Goal: Task Accomplishment & Management: Manage account settings

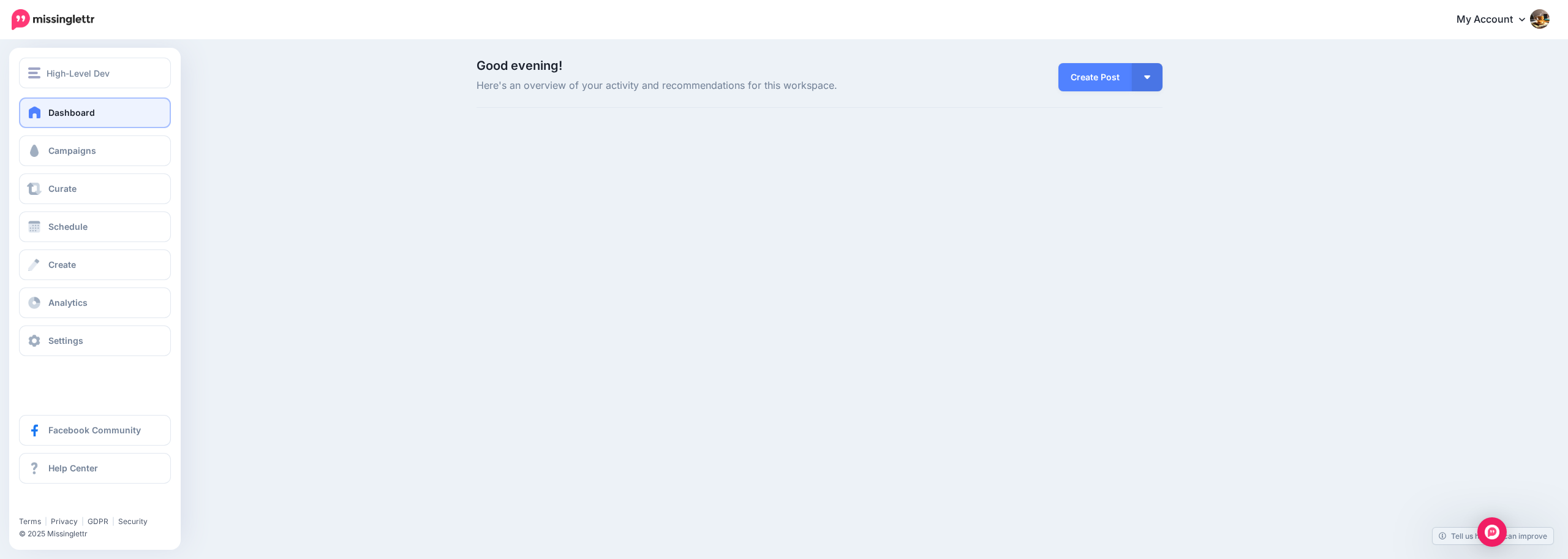
click at [92, 115] on span "Dashboard" at bounding box center [72, 112] width 47 height 11
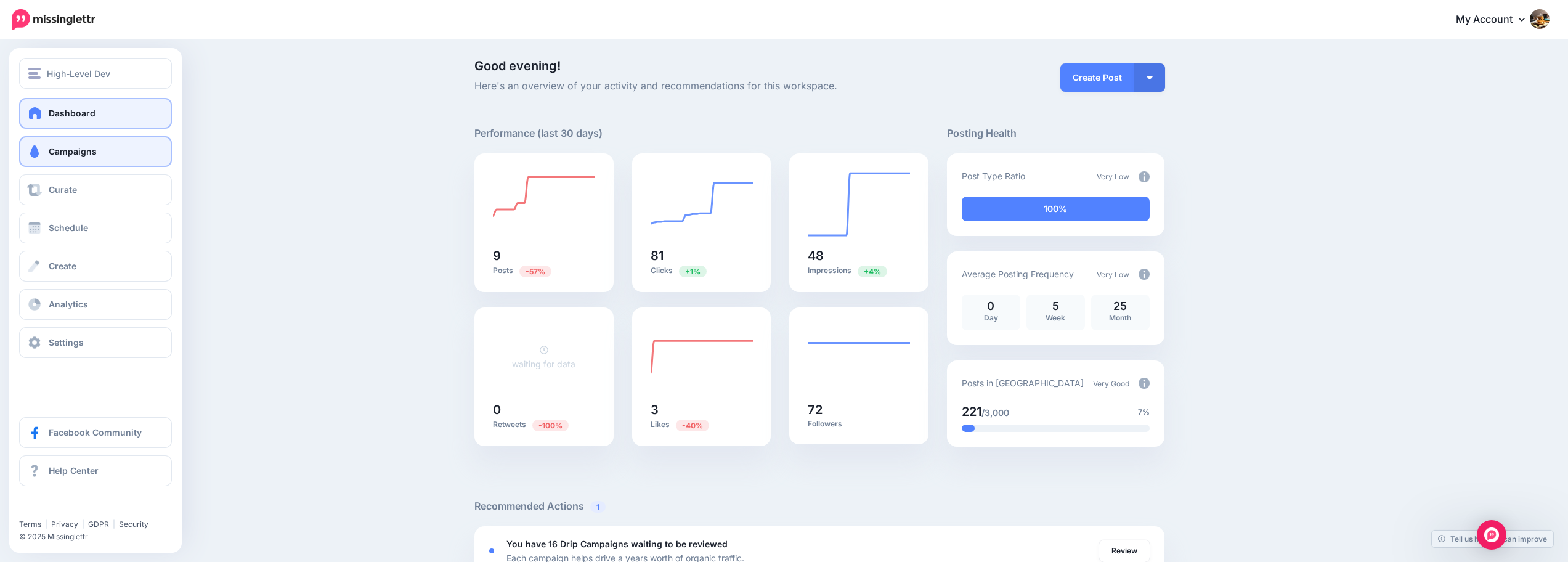
click at [111, 150] on link "Campaigns" at bounding box center [96, 151] width 153 height 31
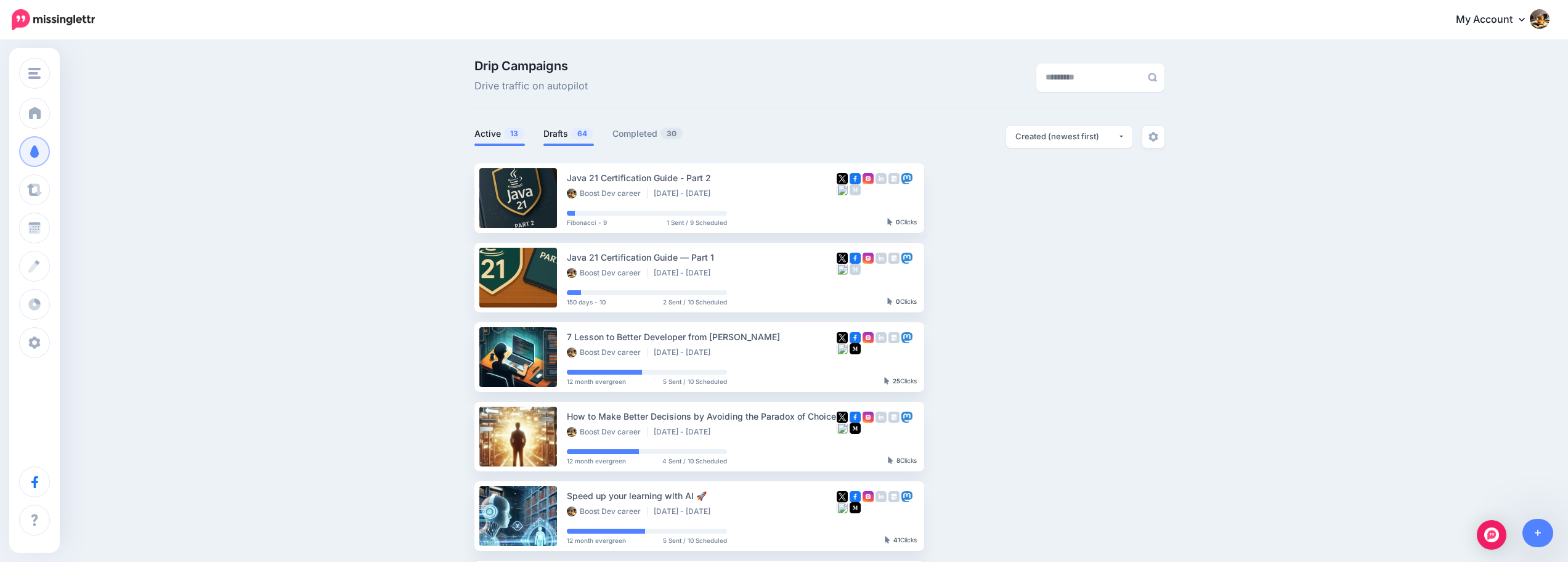
click at [570, 132] on link "Drafts 64" at bounding box center [568, 134] width 50 height 15
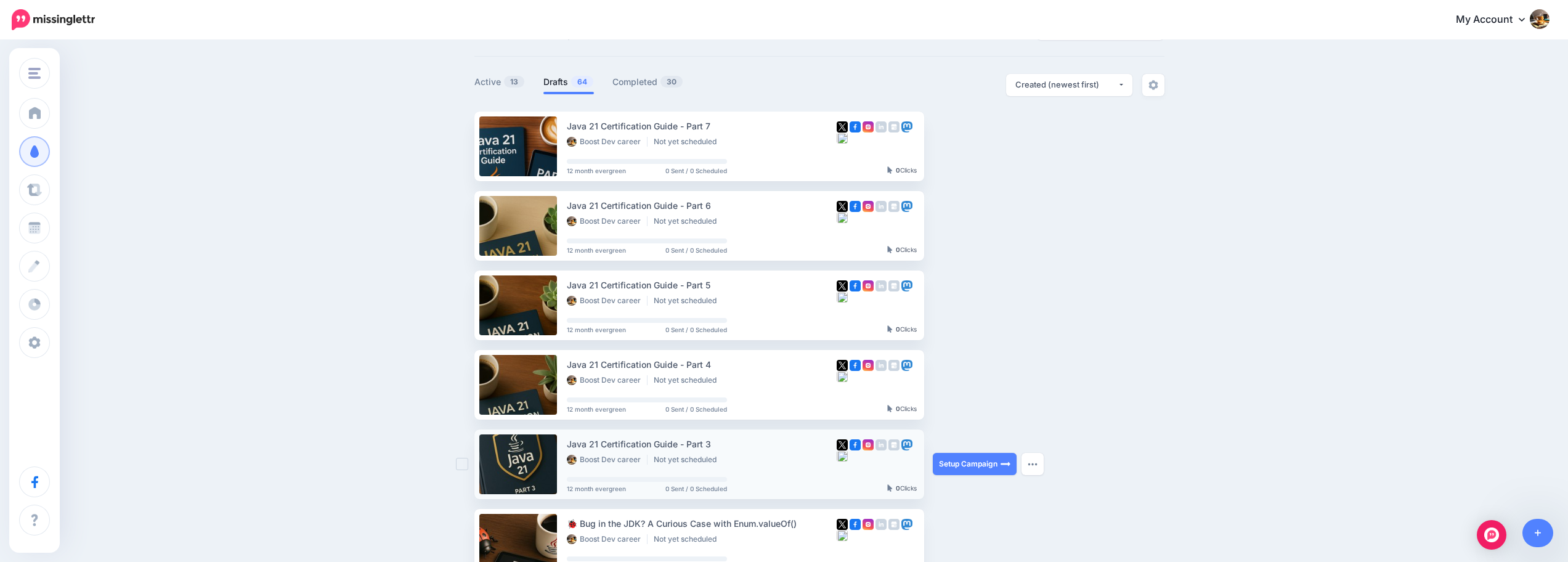
scroll to position [105, 0]
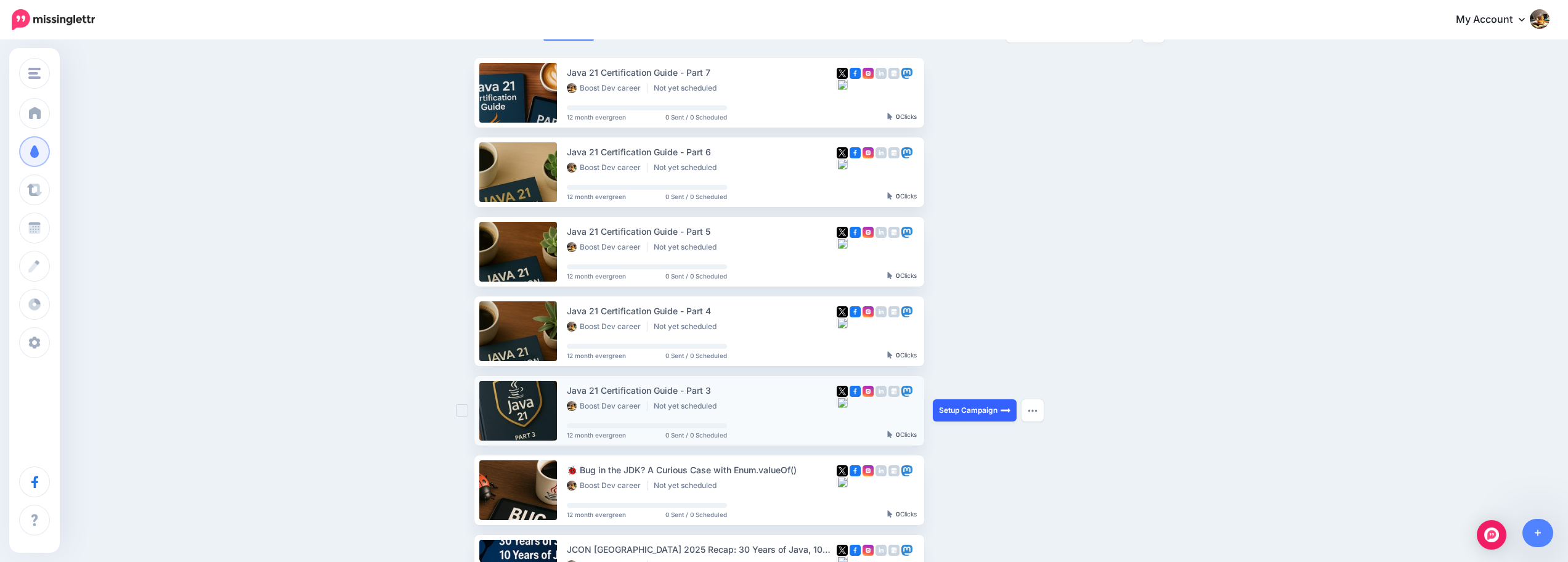
click at [985, 415] on link "Setup Campaign" at bounding box center [974, 409] width 84 height 22
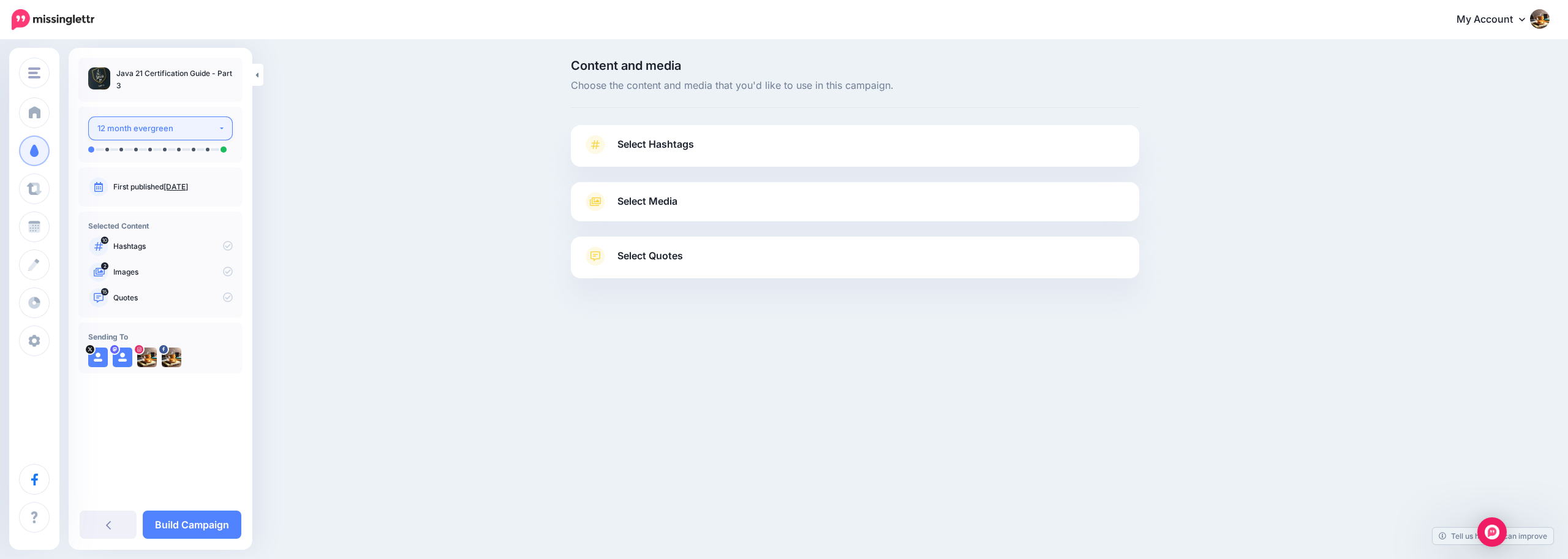
click at [185, 131] on div "12 month evergreen" at bounding box center [157, 128] width 120 height 14
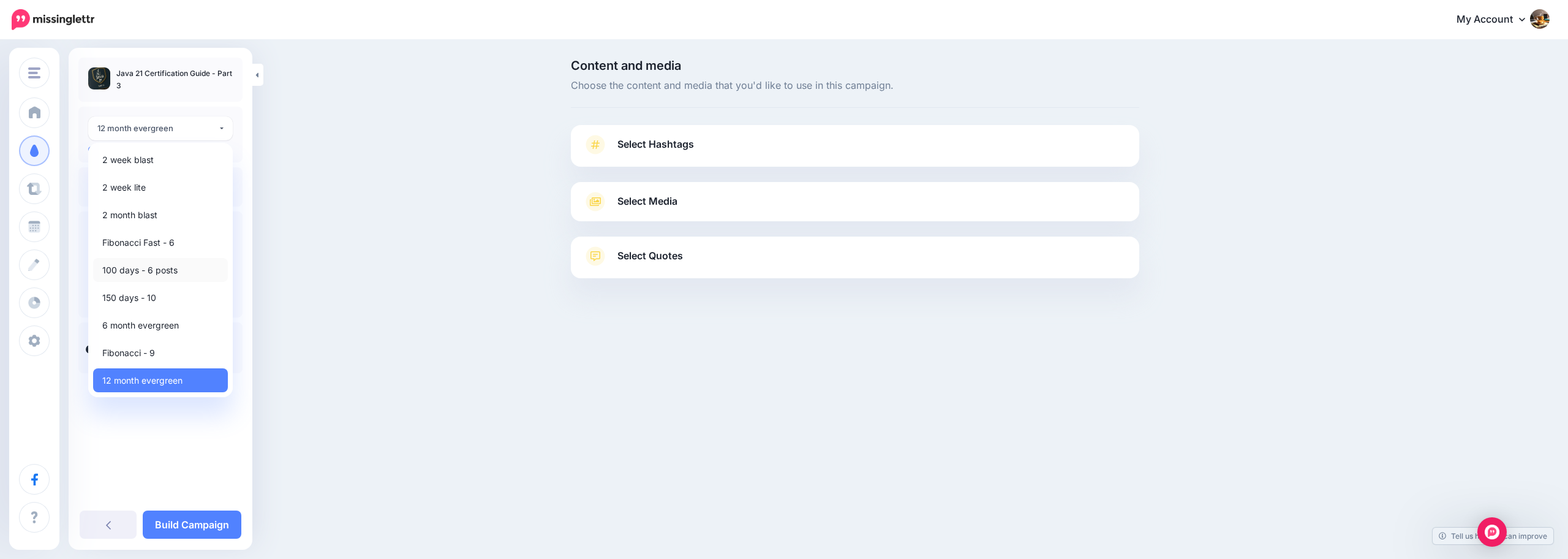
click at [179, 268] on link "100 days - 6 posts" at bounding box center [160, 270] width 135 height 24
select select "******"
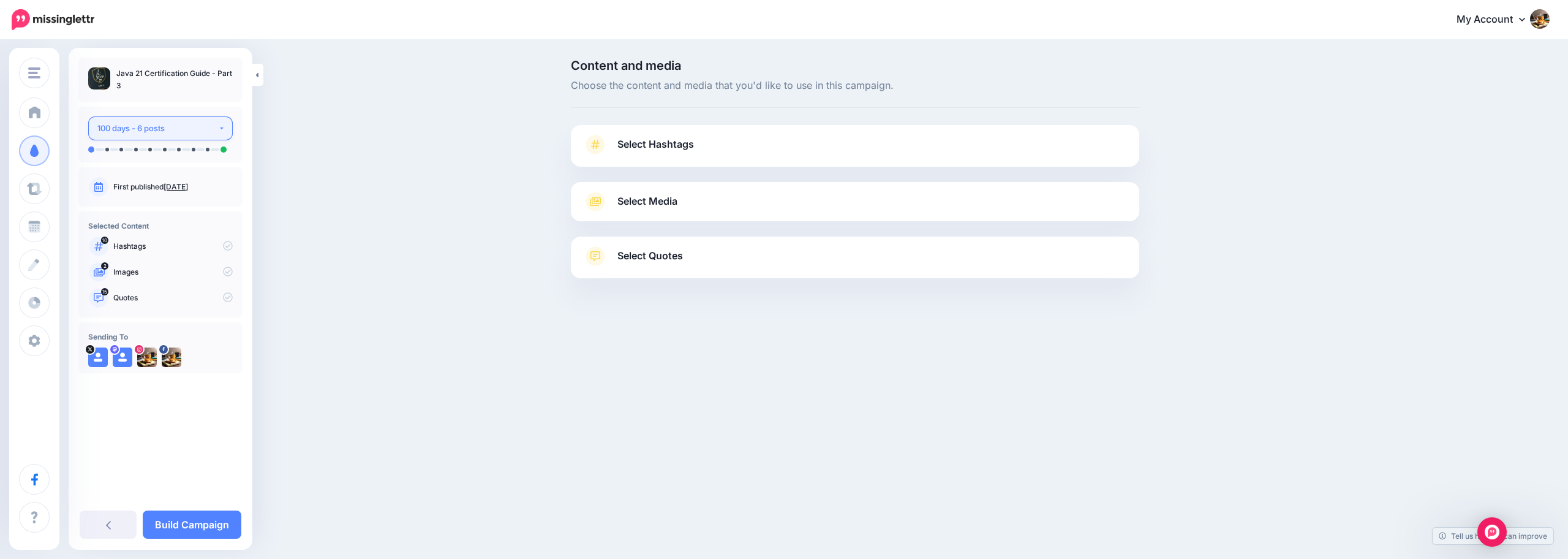
click at [178, 124] on div "100 days - 6 posts" at bounding box center [157, 128] width 120 height 14
click at [142, 188] on p "First published Sept. 7, 2025" at bounding box center [172, 186] width 119 height 11
click at [668, 144] on span "Select Hashtags" at bounding box center [655, 144] width 77 height 17
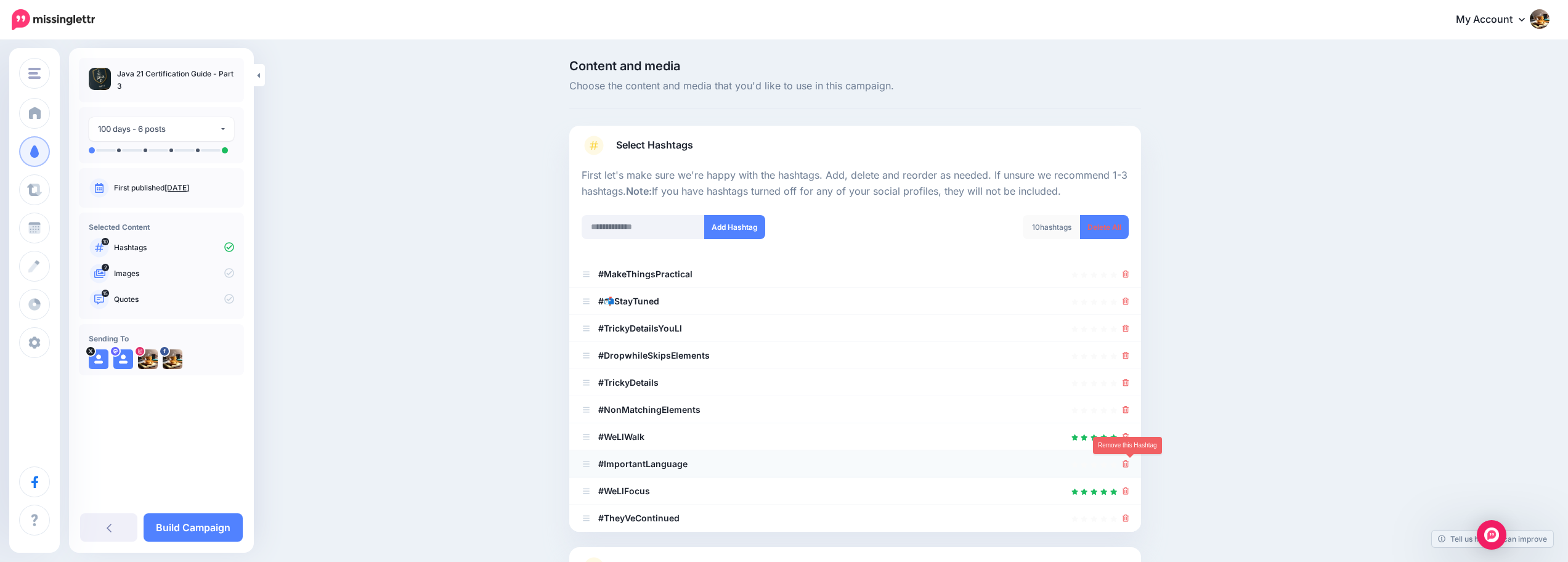
click at [1128, 467] on icon at bounding box center [1126, 464] width 7 height 7
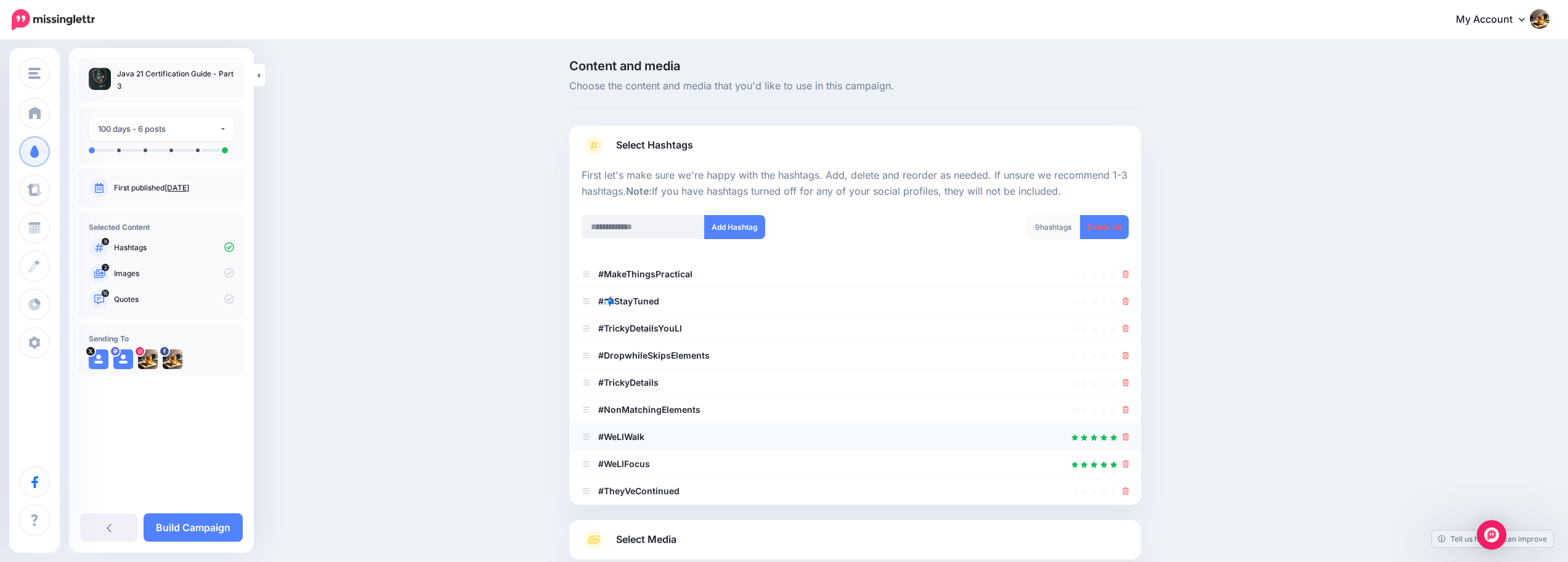
click at [1129, 440] on icon at bounding box center [1126, 436] width 7 height 7
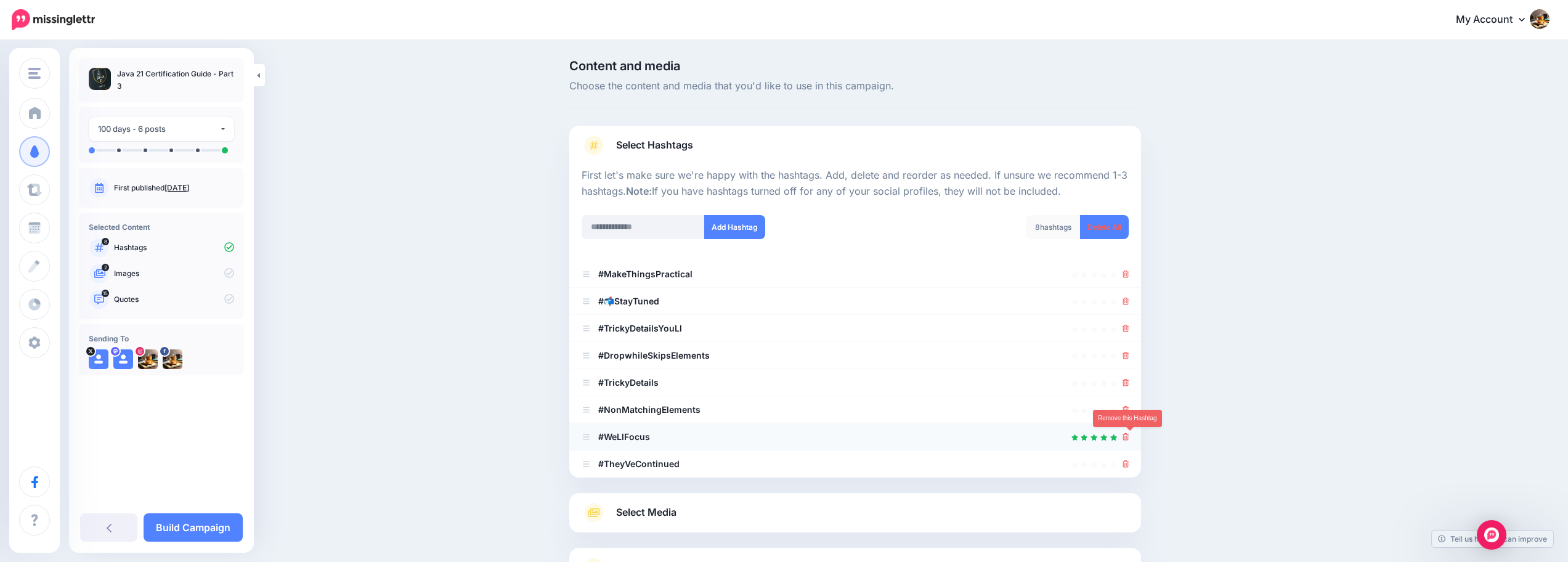
click at [1129, 440] on icon at bounding box center [1126, 436] width 7 height 7
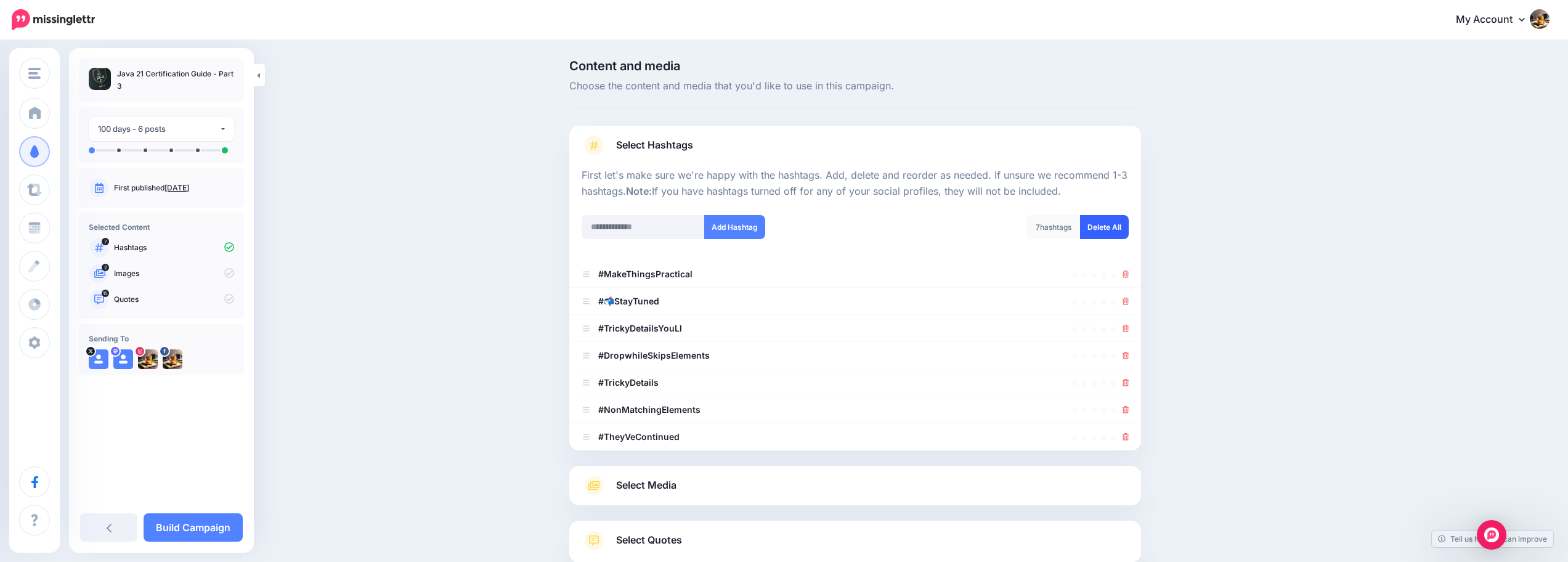
click at [1117, 227] on link "Delete All" at bounding box center [1104, 227] width 49 height 24
click at [659, 231] on input "text" at bounding box center [643, 227] width 123 height 24
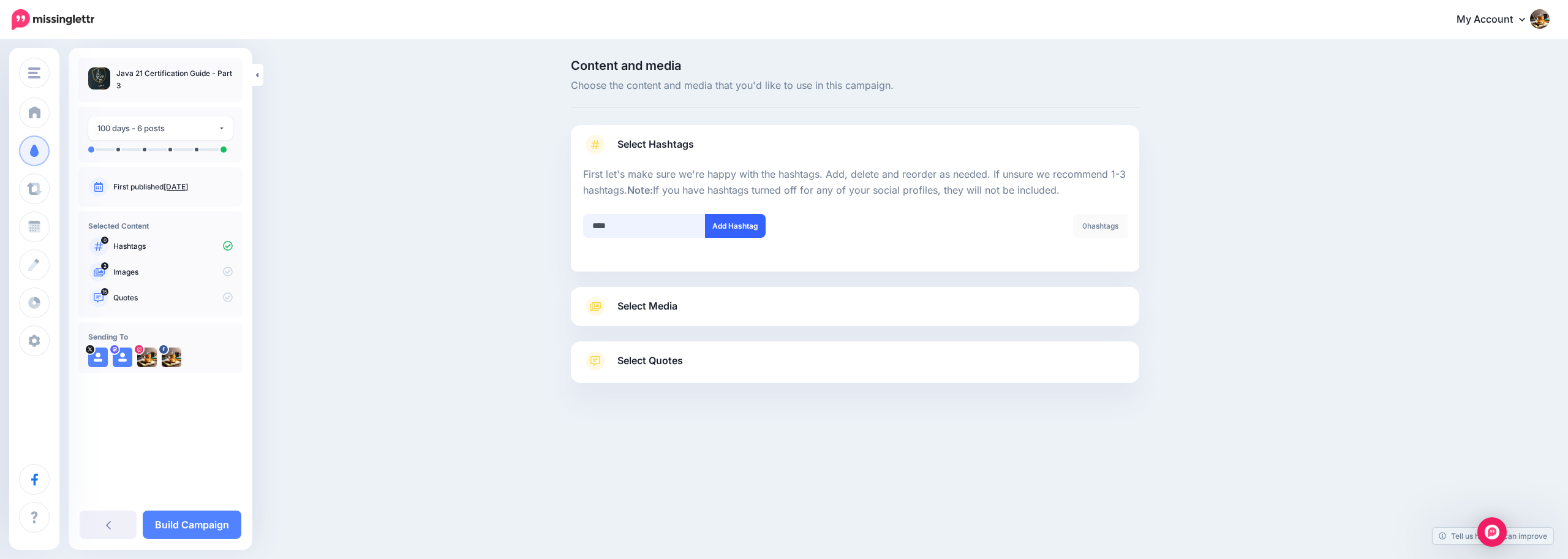
type input "****"
click at [743, 224] on button "Add Hashtag" at bounding box center [735, 226] width 61 height 24
click at [679, 228] on input "text" at bounding box center [644, 226] width 122 height 24
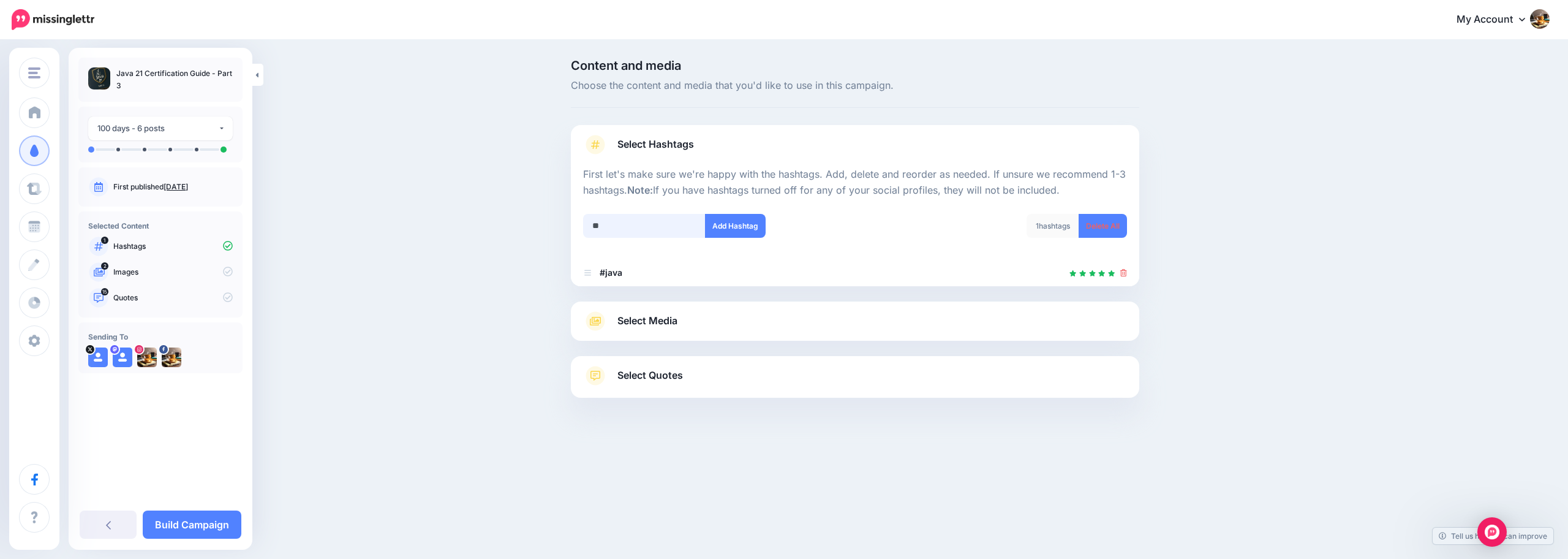
type input "*"
type input "**********"
click at [754, 230] on button "Add Hashtag" at bounding box center [735, 226] width 61 height 24
click at [620, 229] on input "text" at bounding box center [644, 226] width 122 height 24
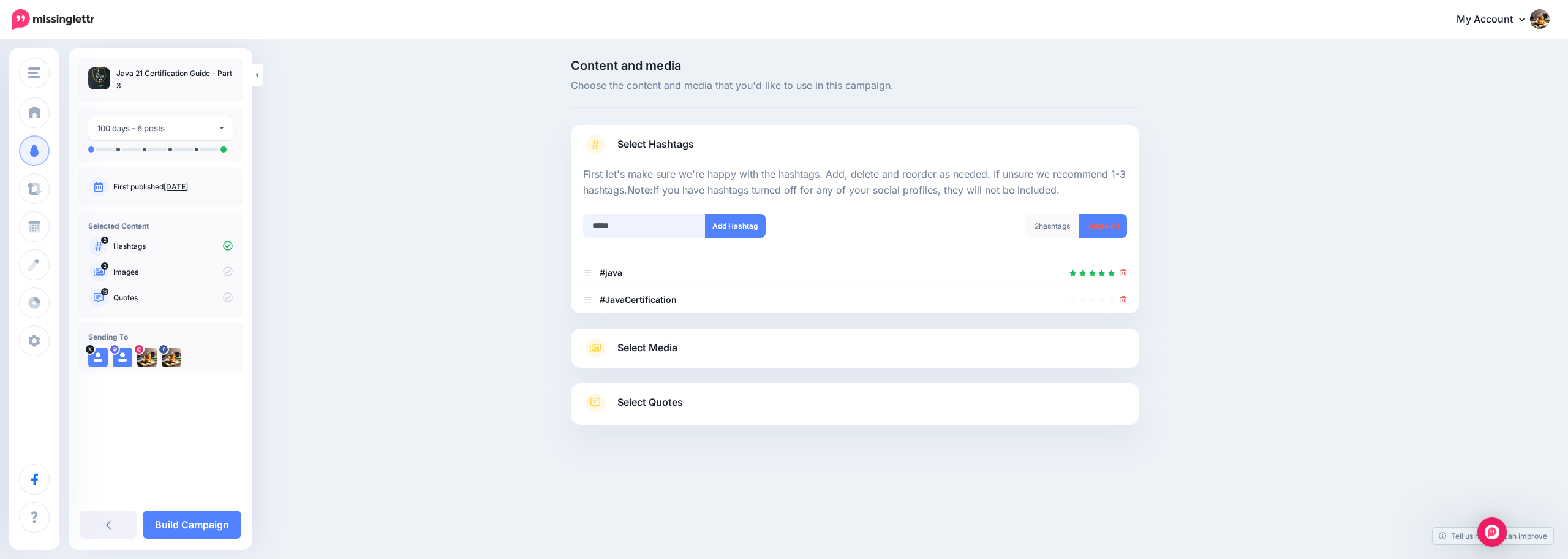
type input "******"
click at [720, 230] on button "Add Hashtag" at bounding box center [735, 226] width 61 height 24
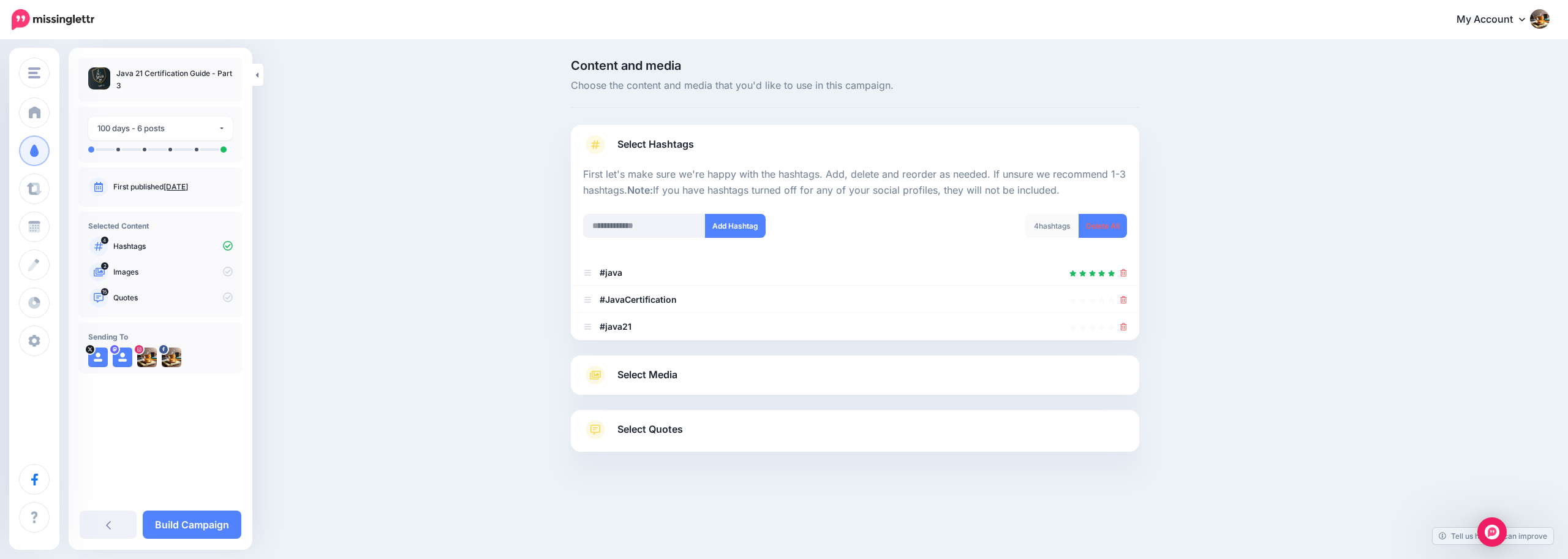
click at [661, 378] on span "Select Media" at bounding box center [647, 374] width 60 height 17
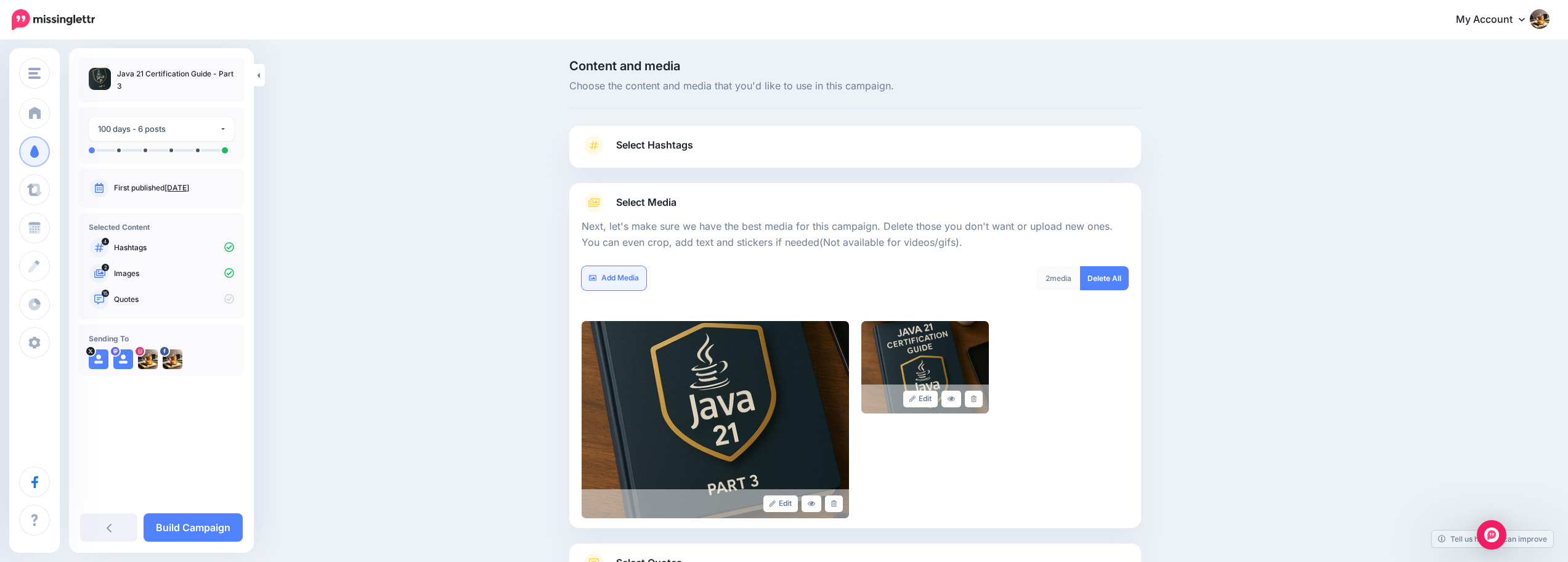
click at [592, 276] on link "Add Media" at bounding box center [614, 278] width 65 height 24
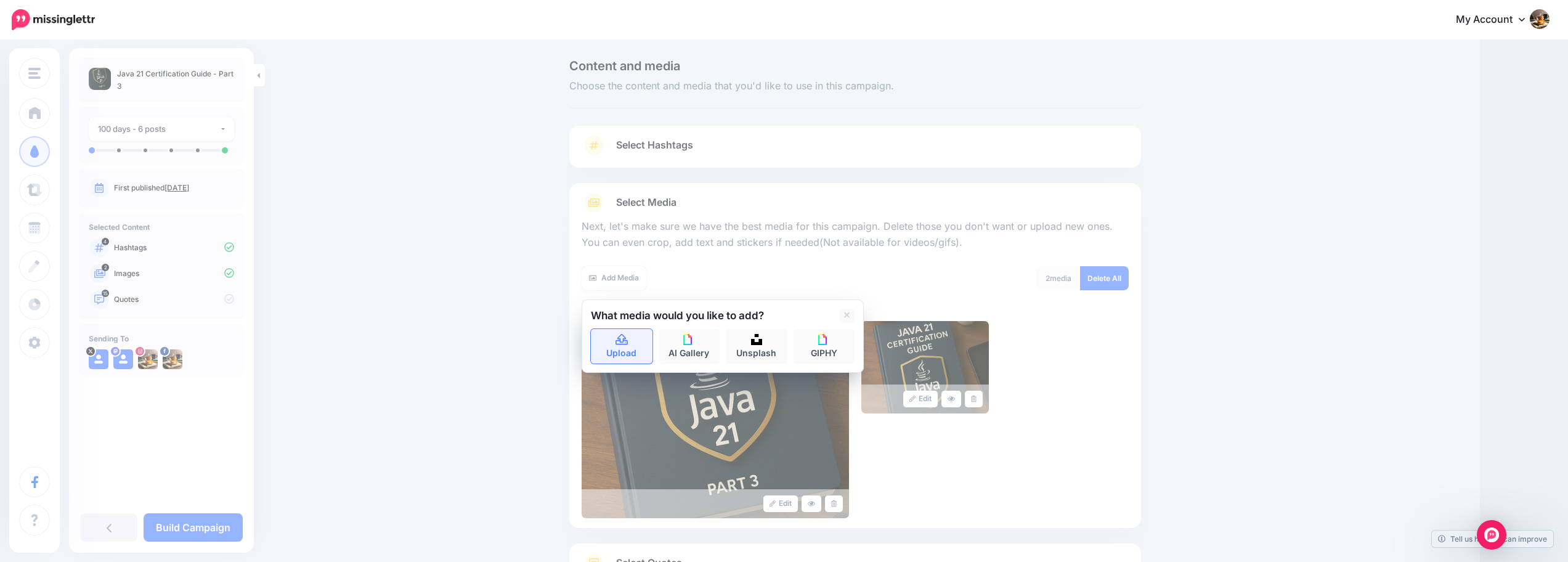
click at [626, 351] on link "Upload" at bounding box center [622, 347] width 62 height 35
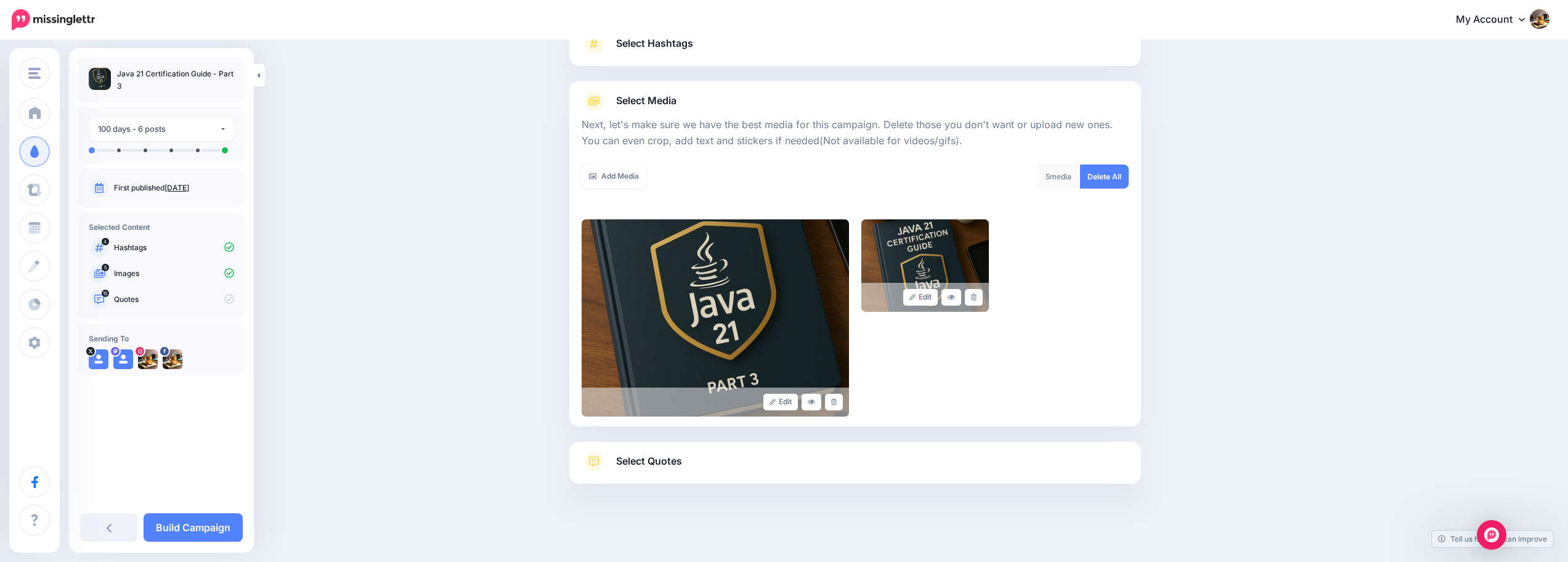
scroll to position [104, 0]
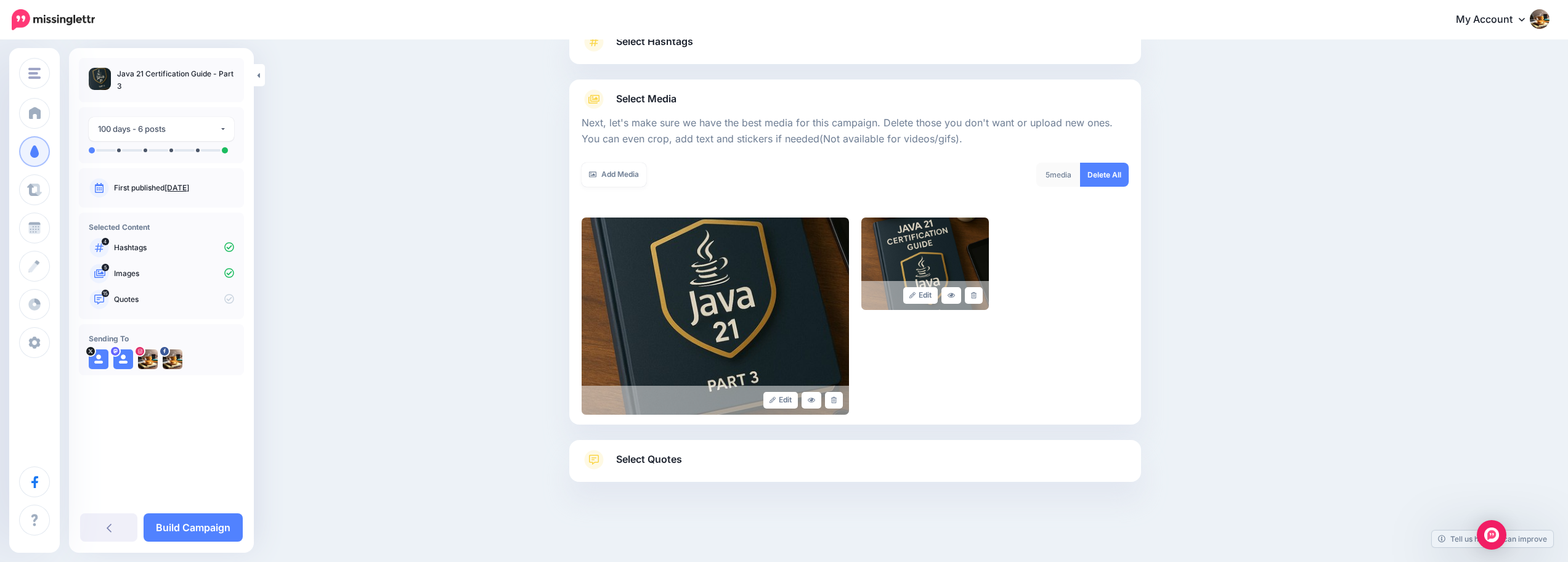
click at [663, 464] on span "Select Quotes" at bounding box center [649, 459] width 66 height 17
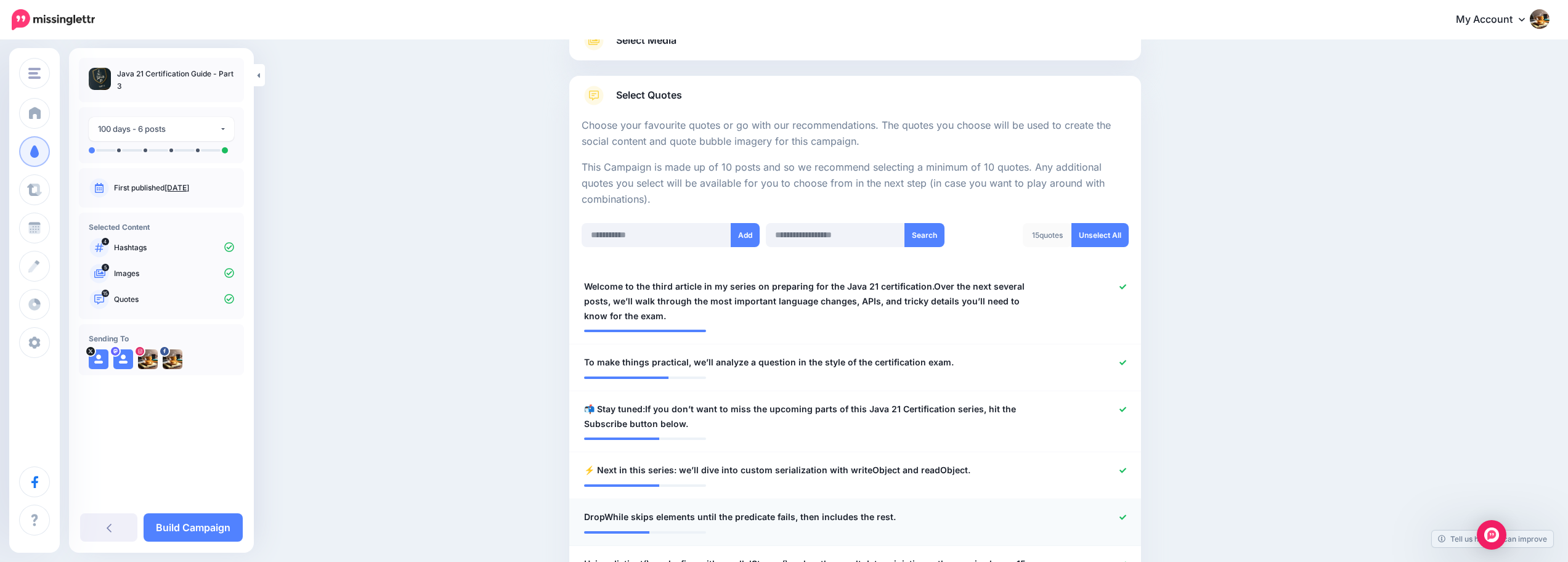
scroll to position [317, 0]
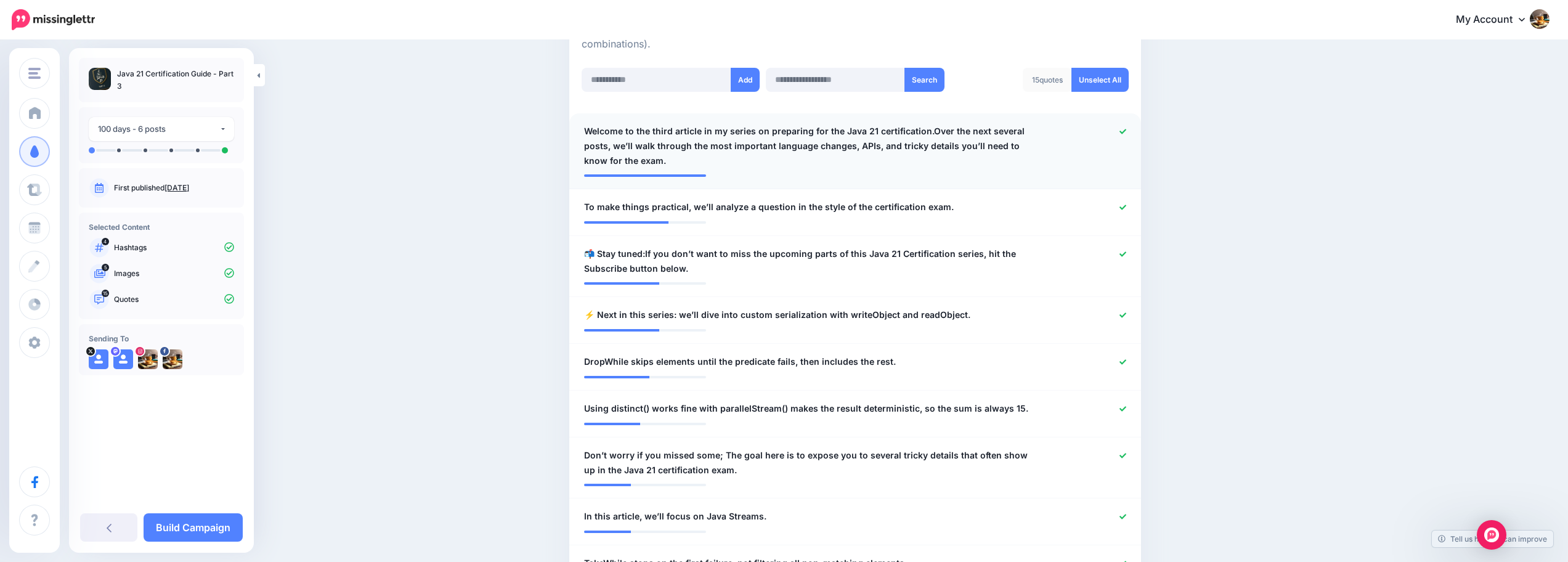
click at [960, 138] on span "Welcome to the third article in my series on preparing for the Java 21 certific…" at bounding box center [808, 146] width 449 height 44
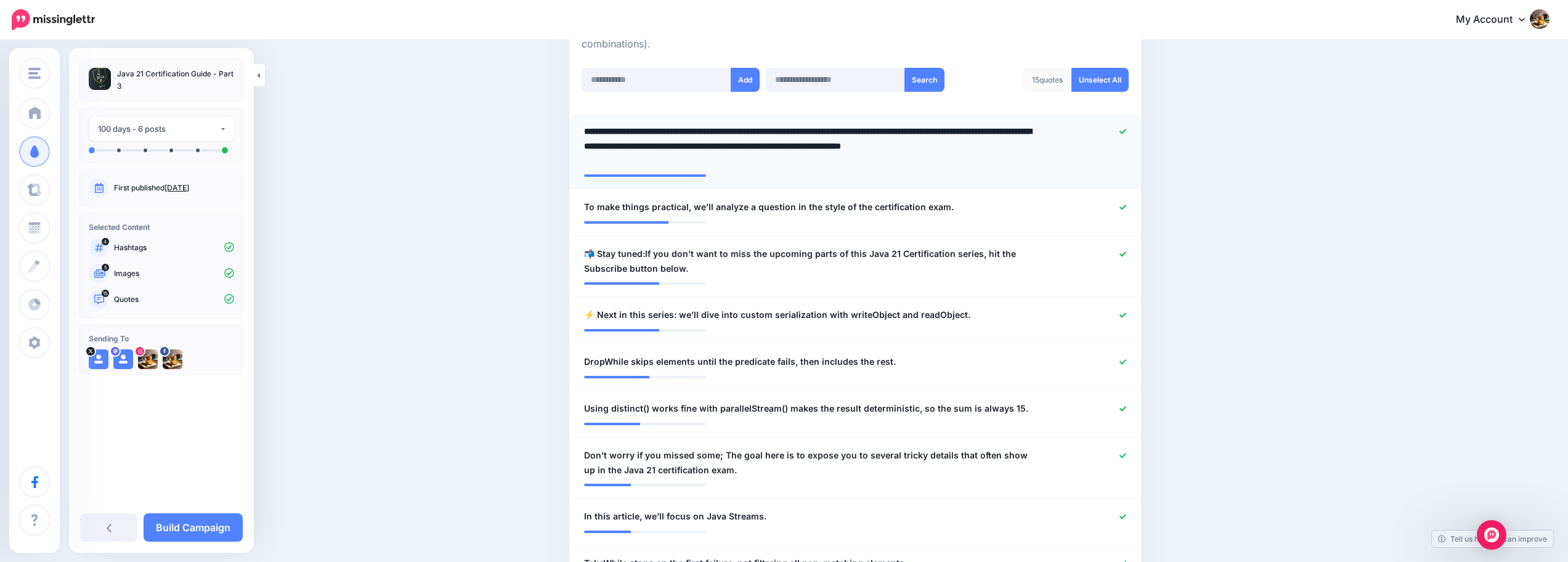
drag, startPoint x: 932, startPoint y: 130, endPoint x: 933, endPoint y: 161, distance: 31.0
click at [933, 161] on textarea "**********" at bounding box center [808, 146] width 449 height 44
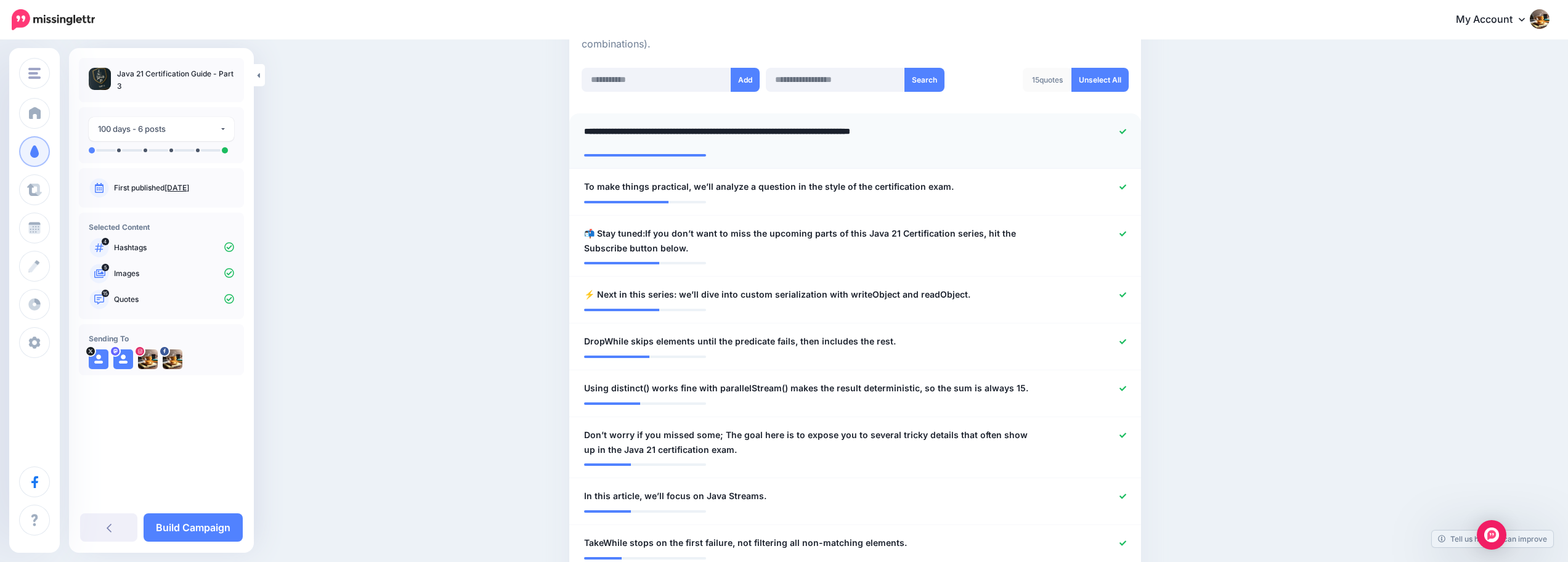
type textarea "**********"
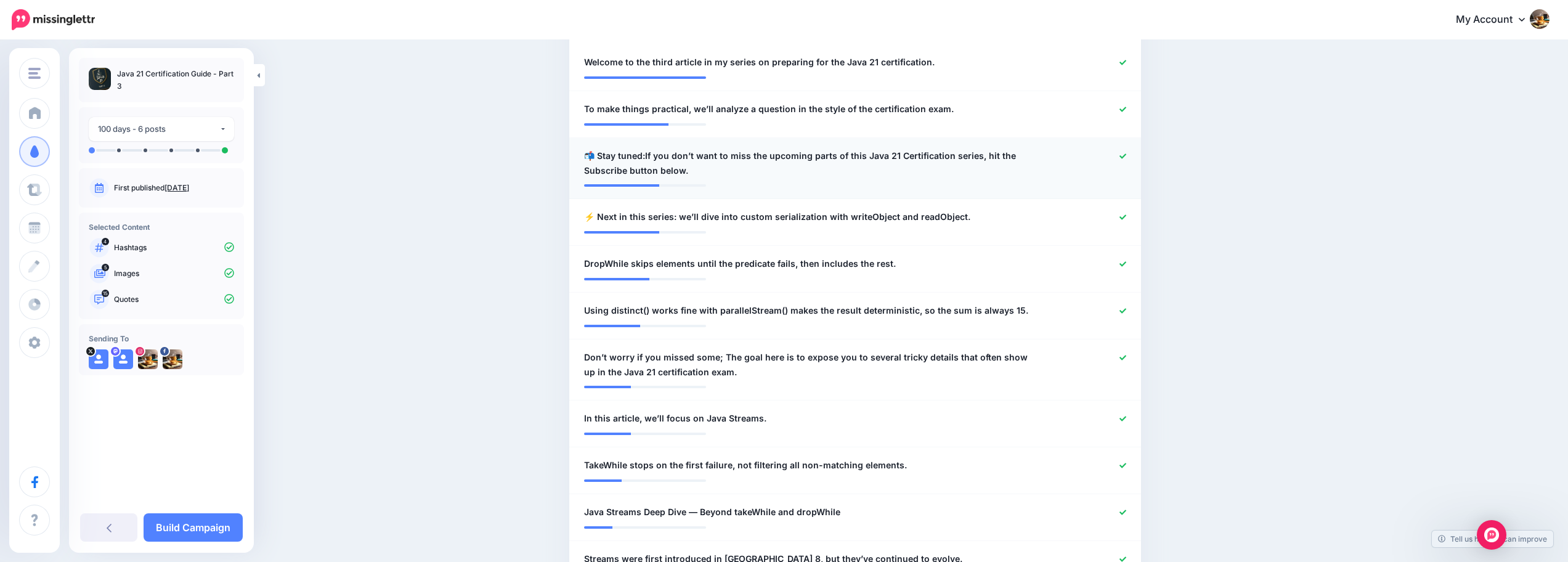
scroll to position [404, 0]
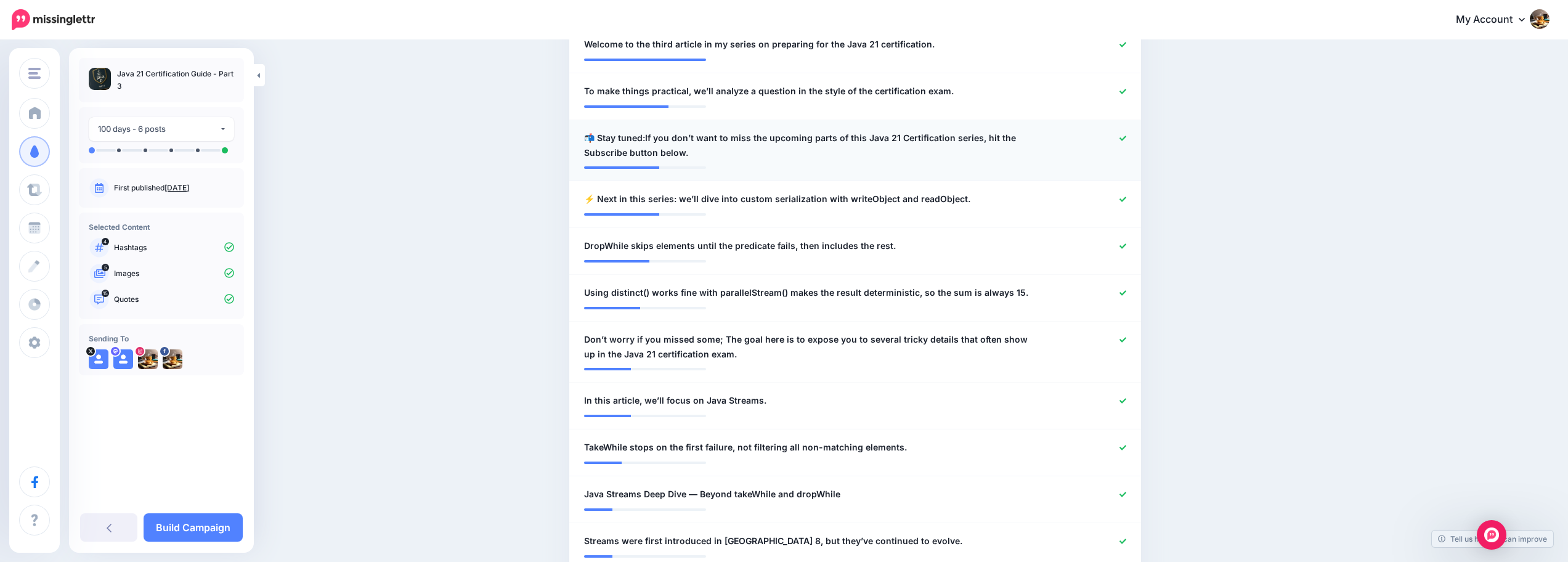
click at [1125, 140] on icon at bounding box center [1123, 138] width 7 height 7
click at [675, 198] on span "⚡ Next in this series: we’ll dive into custom serialization with writeObject an…" at bounding box center [777, 199] width 386 height 15
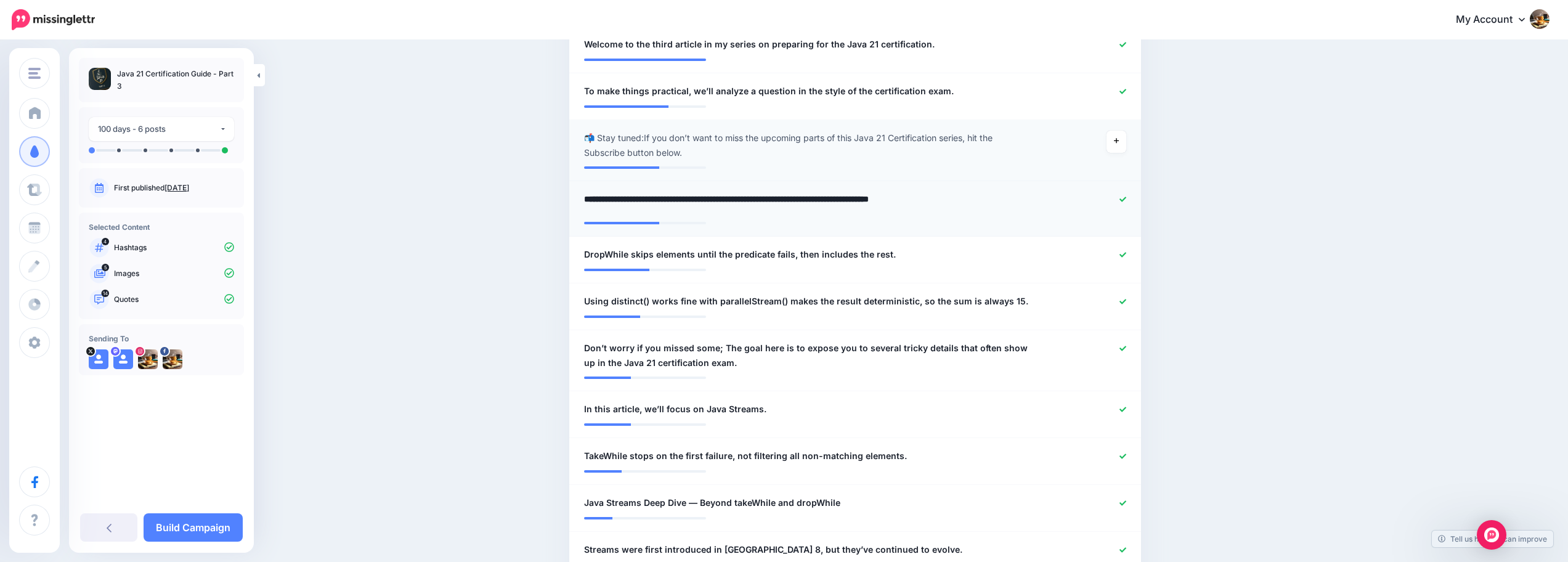
drag, startPoint x: 703, startPoint y: 197, endPoint x: 600, endPoint y: 195, distance: 103.0
click at [602, 195] on textarea "**********" at bounding box center [808, 203] width 449 height 24
type textarea "**********"
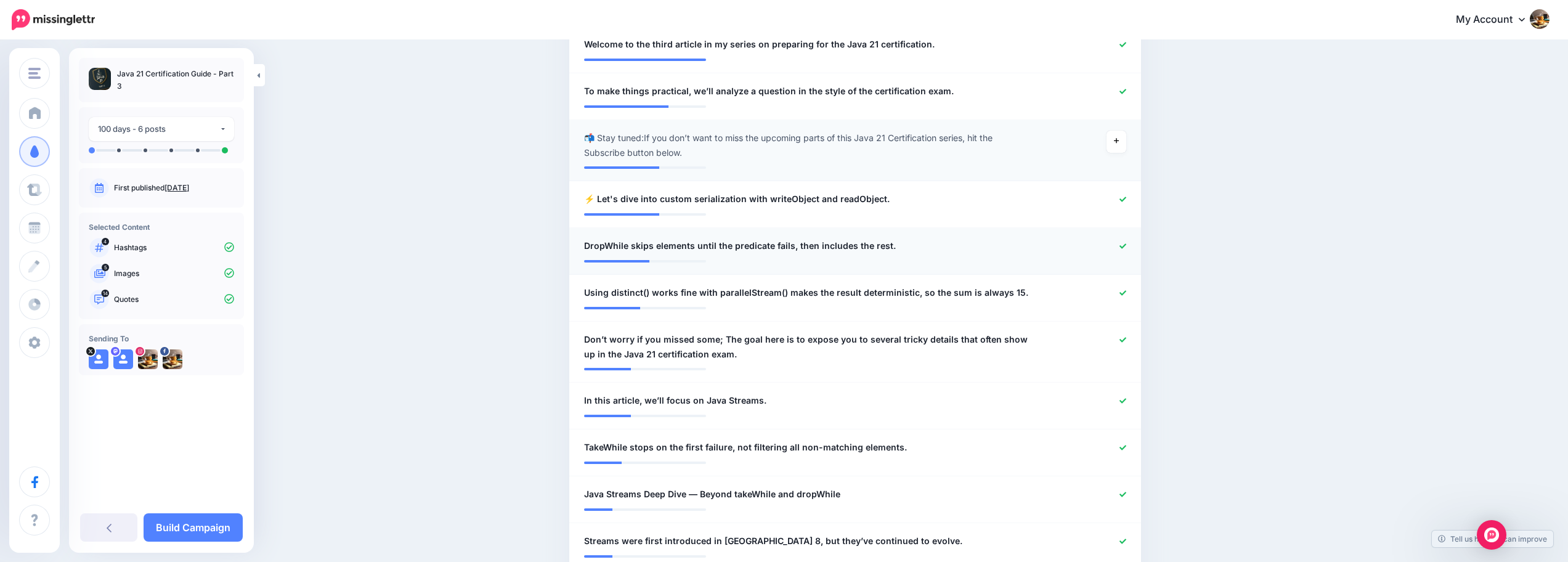
click at [1127, 252] on div at bounding box center [1090, 246] width 94 height 15
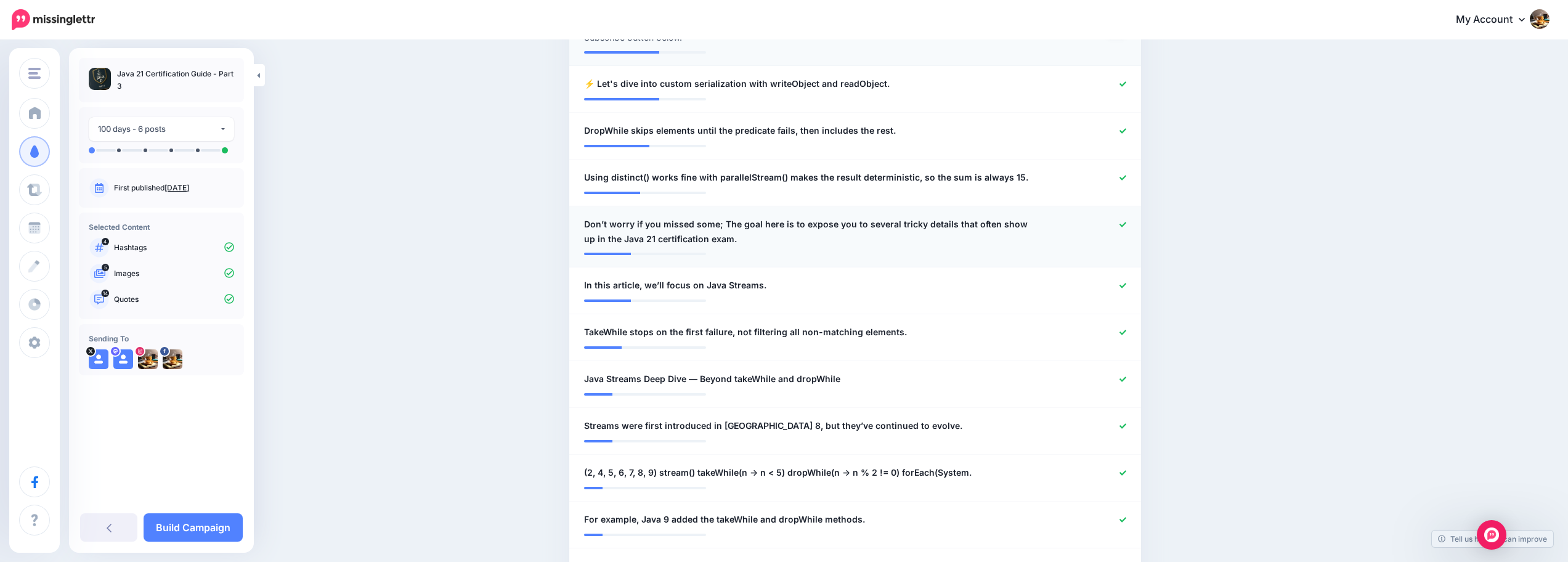
scroll to position [591, 0]
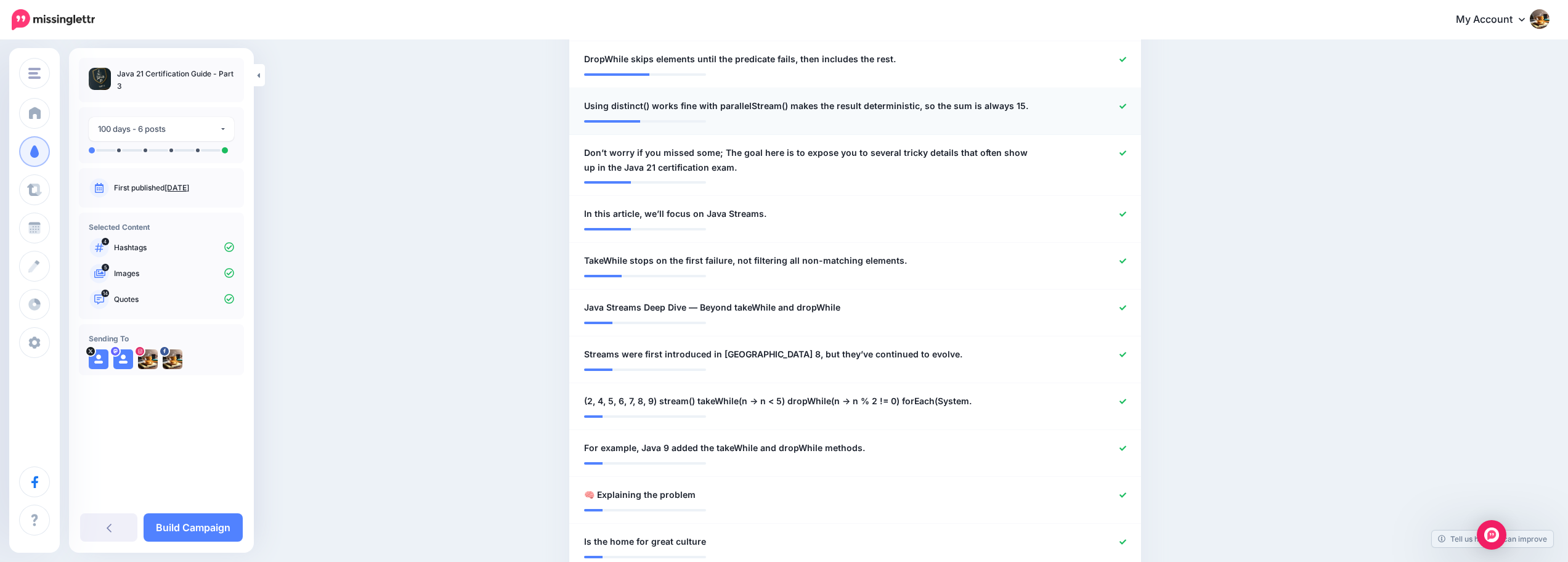
click at [1060, 104] on div at bounding box center [1090, 106] width 94 height 15
click at [780, 160] on span "Don’t worry if you missed some; The goal here is to expose you to several trick…" at bounding box center [808, 160] width 449 height 29
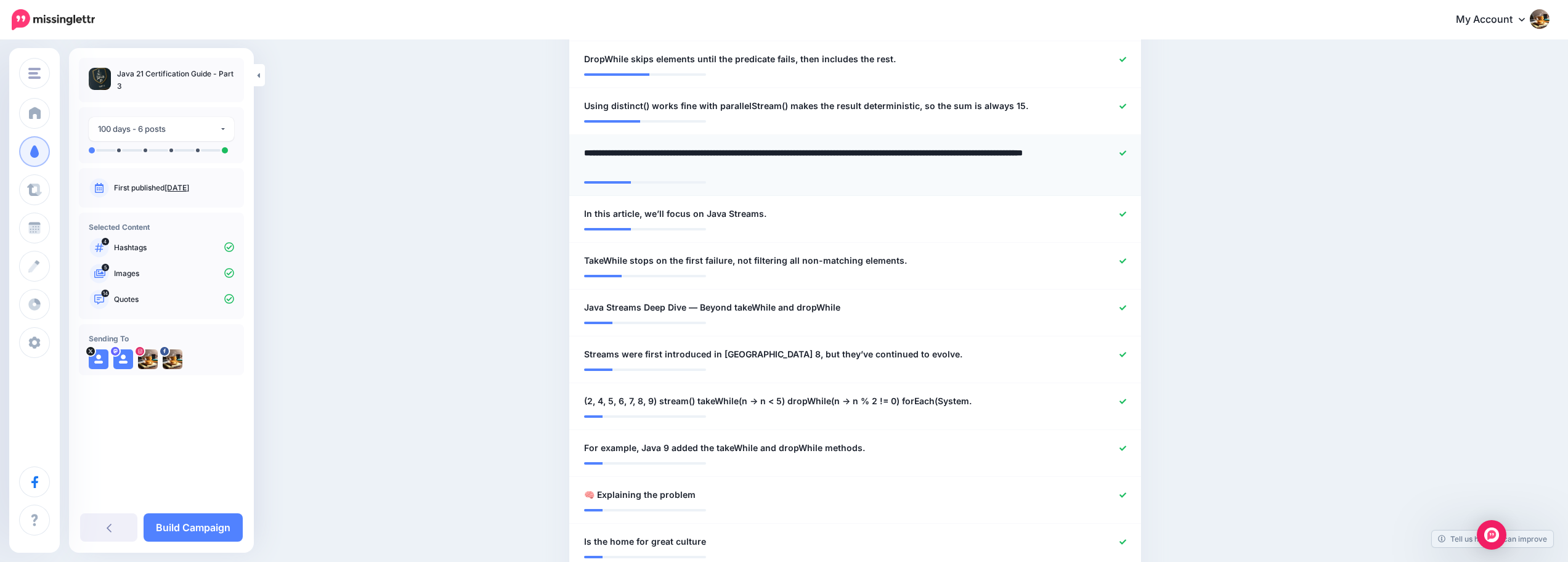
click at [1120, 152] on div at bounding box center [1090, 160] width 94 height 29
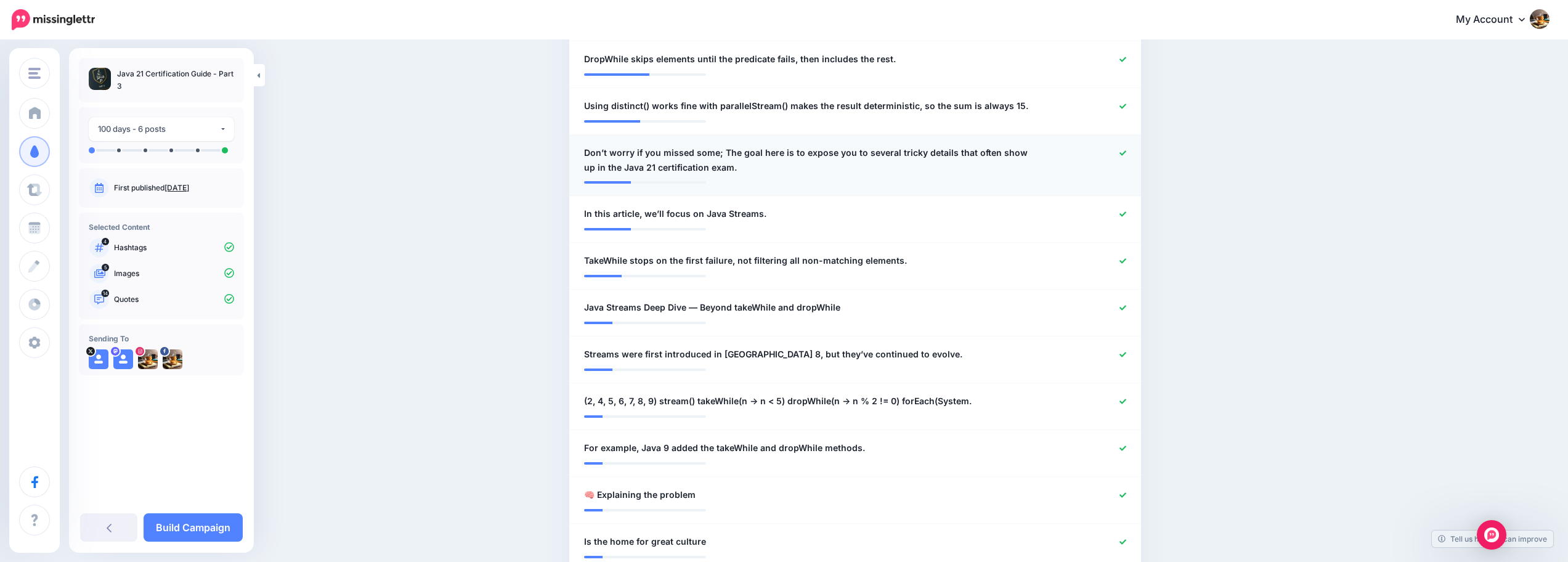
click at [1126, 151] on icon at bounding box center [1123, 153] width 7 height 7
click at [1126, 106] on icon at bounding box center [1123, 106] width 7 height 5
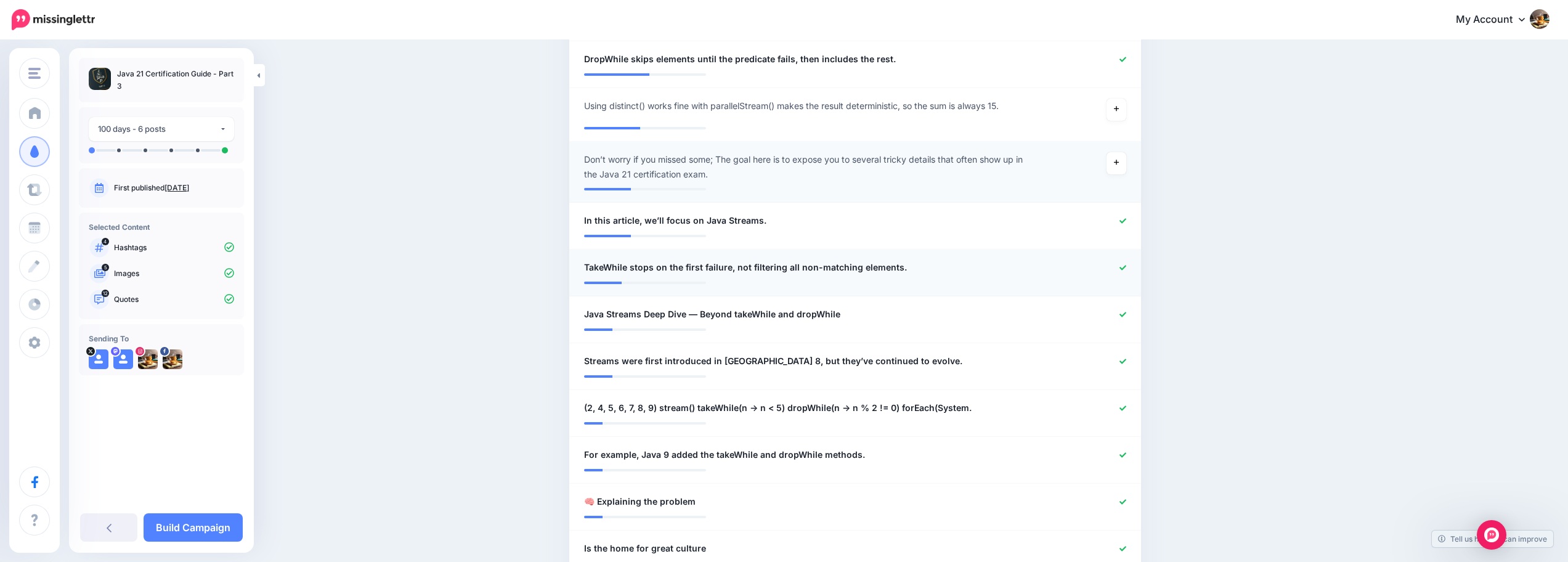
click at [1122, 273] on div at bounding box center [1090, 267] width 94 height 15
click at [1126, 266] on icon at bounding box center [1123, 268] width 7 height 7
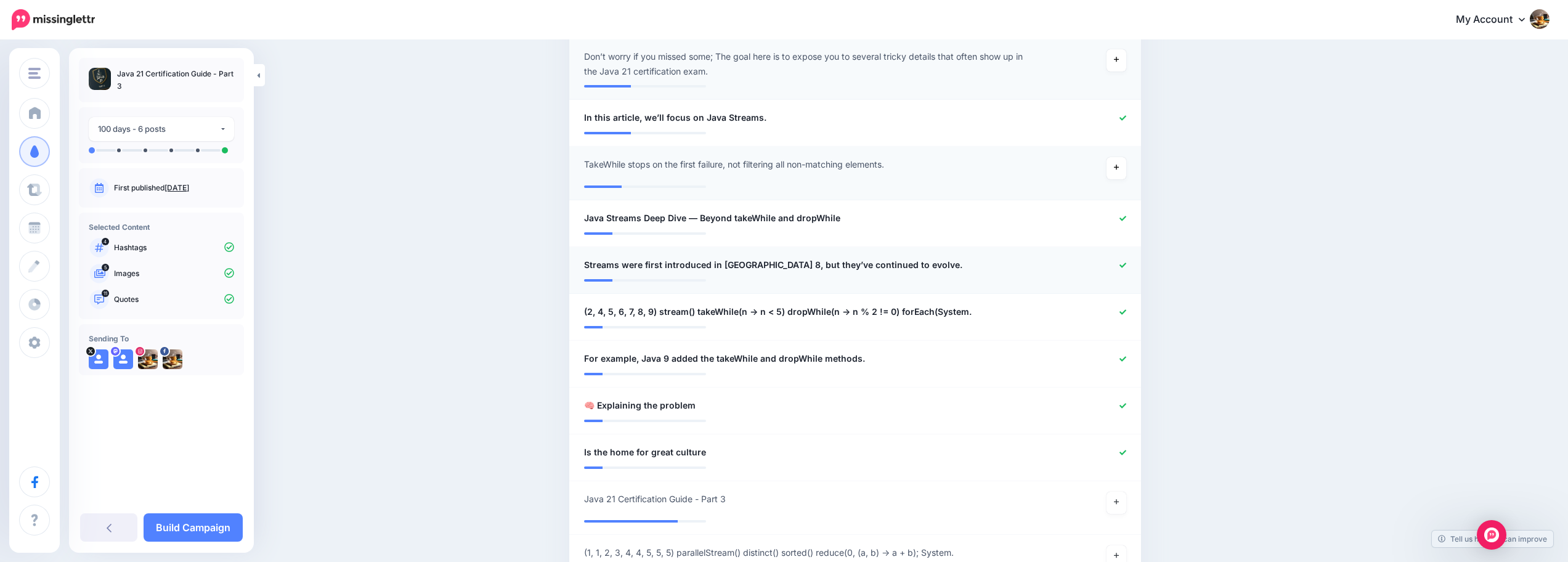
scroll to position [717, 0]
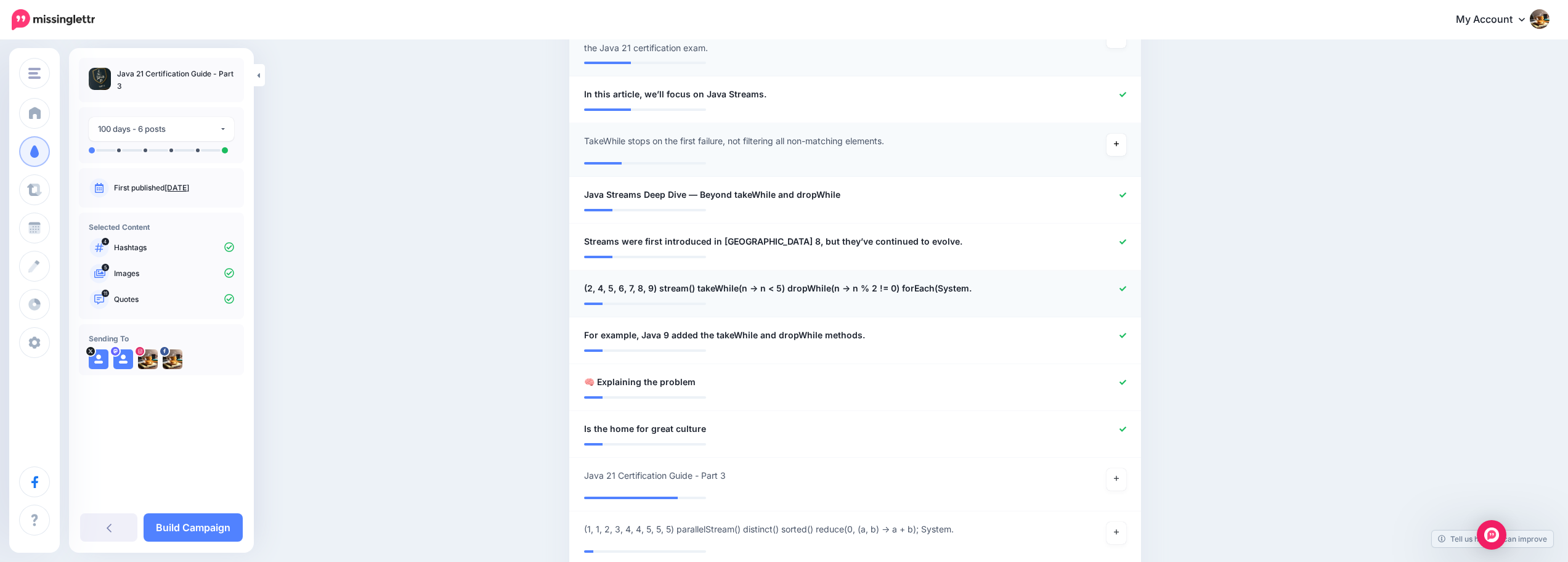
click at [1126, 286] on icon at bounding box center [1123, 288] width 7 height 7
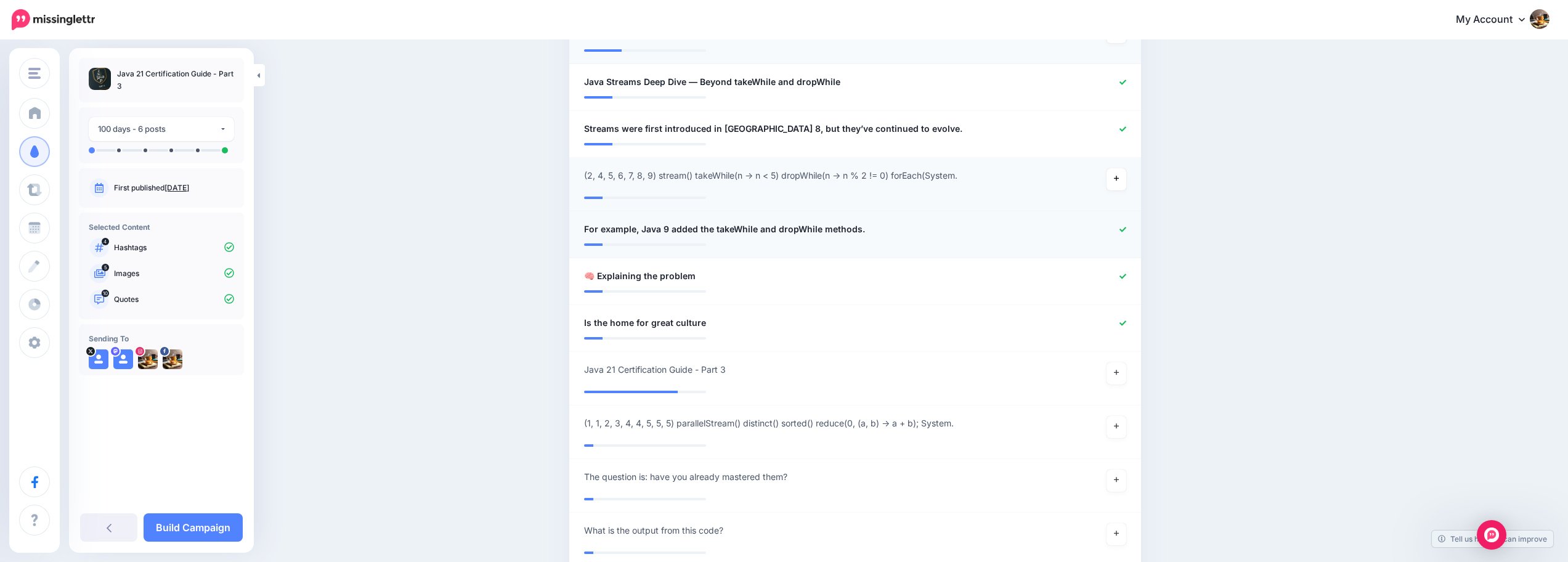
scroll to position [832, 0]
click at [1126, 228] on icon at bounding box center [1123, 226] width 7 height 5
click at [1126, 278] on icon at bounding box center [1123, 280] width 7 height 7
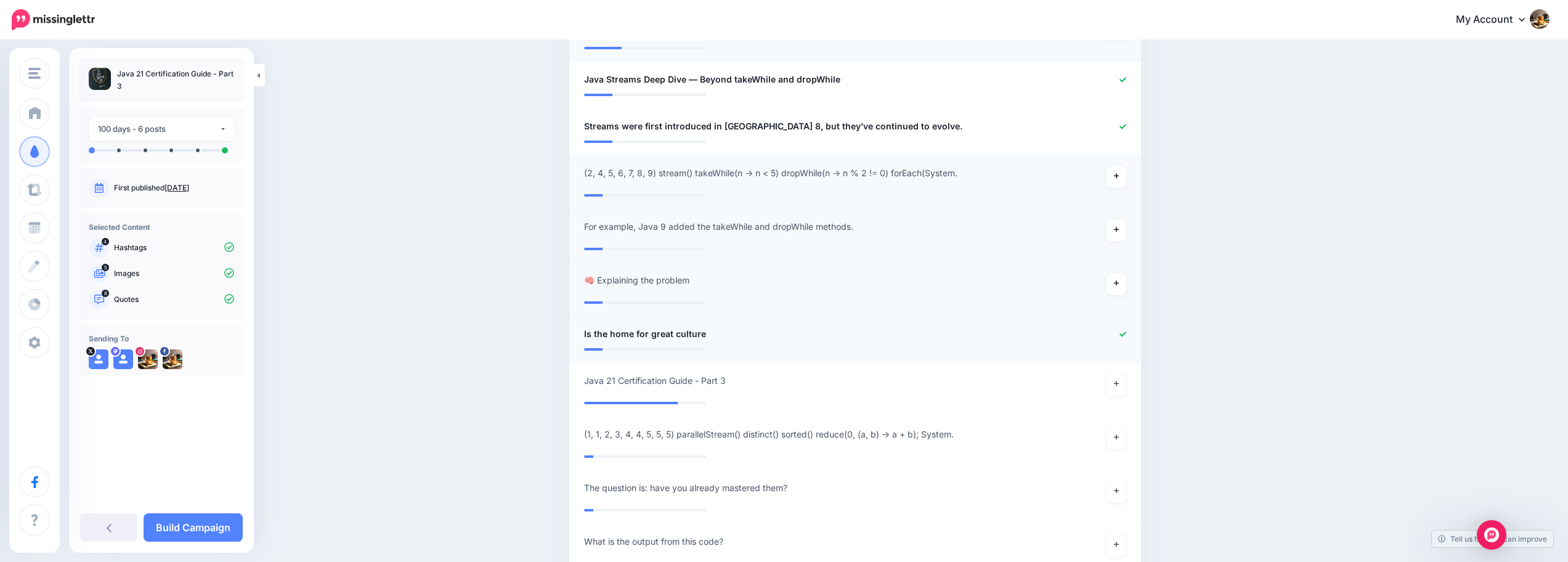
click at [1126, 332] on icon at bounding box center [1123, 334] width 7 height 7
click at [1119, 381] on icon at bounding box center [1116, 383] width 5 height 7
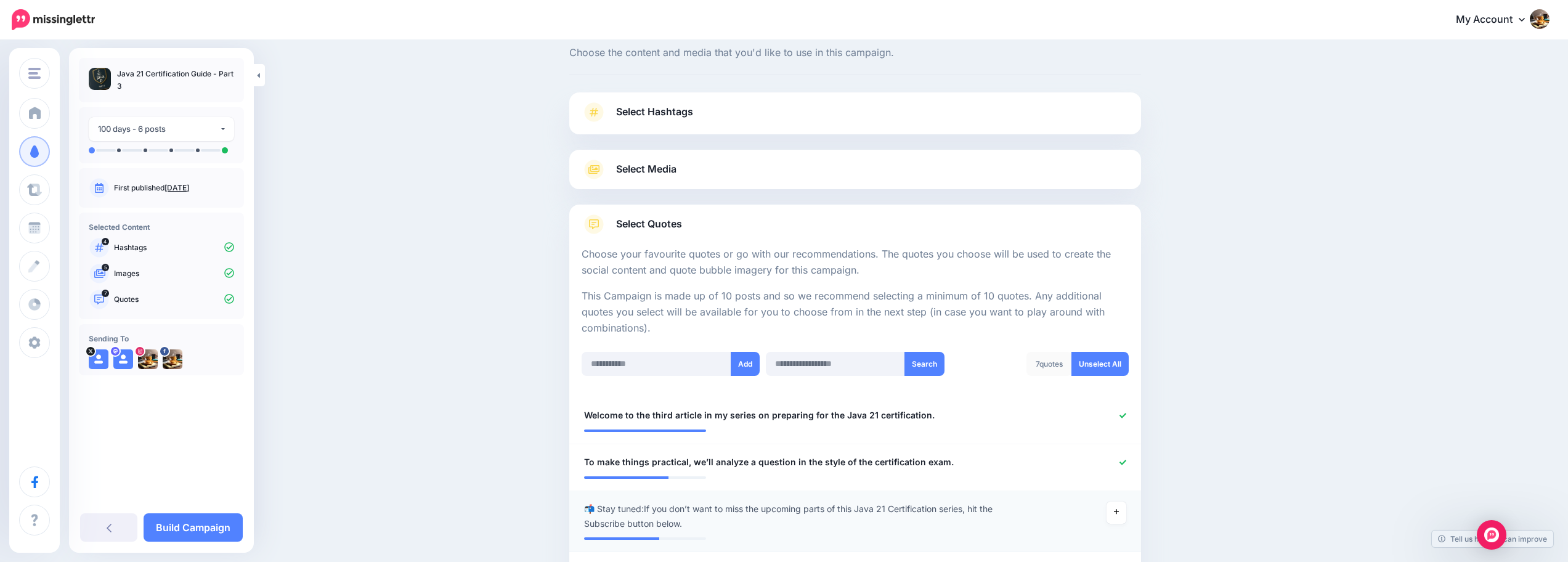
scroll to position [0, 0]
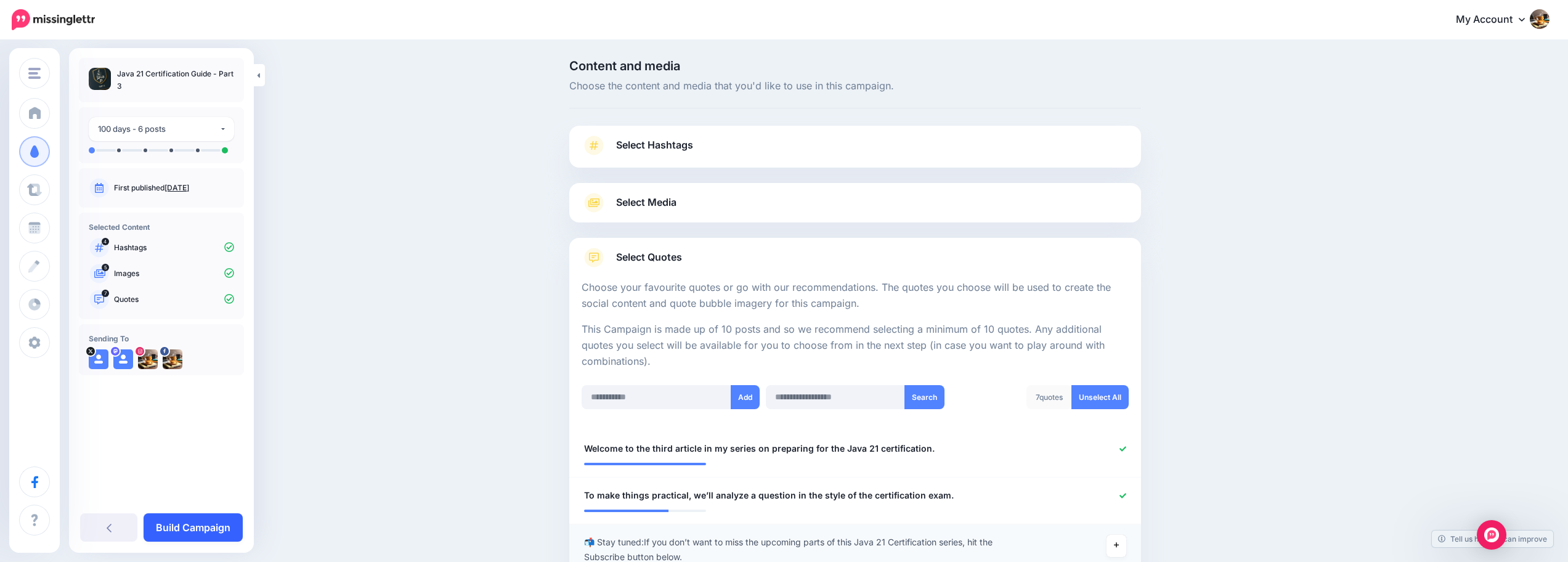
click at [197, 521] on link "Build Campaign" at bounding box center [193, 527] width 99 height 28
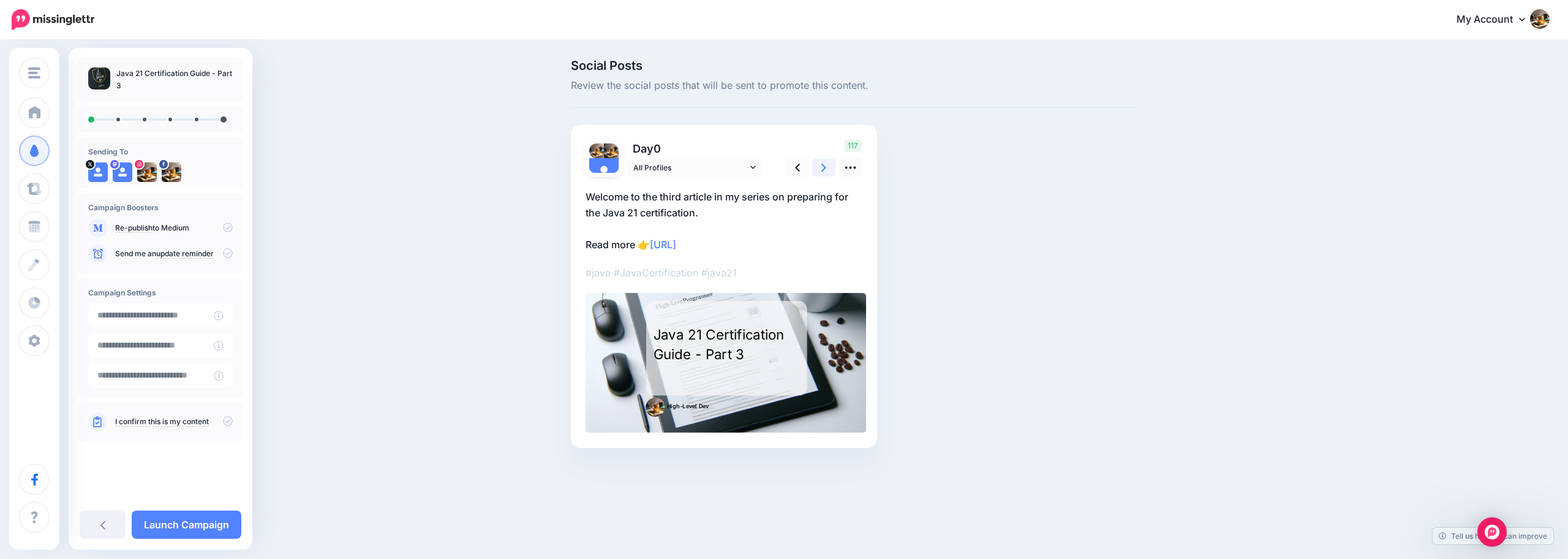
click at [826, 168] on link at bounding box center [824, 167] width 23 height 18
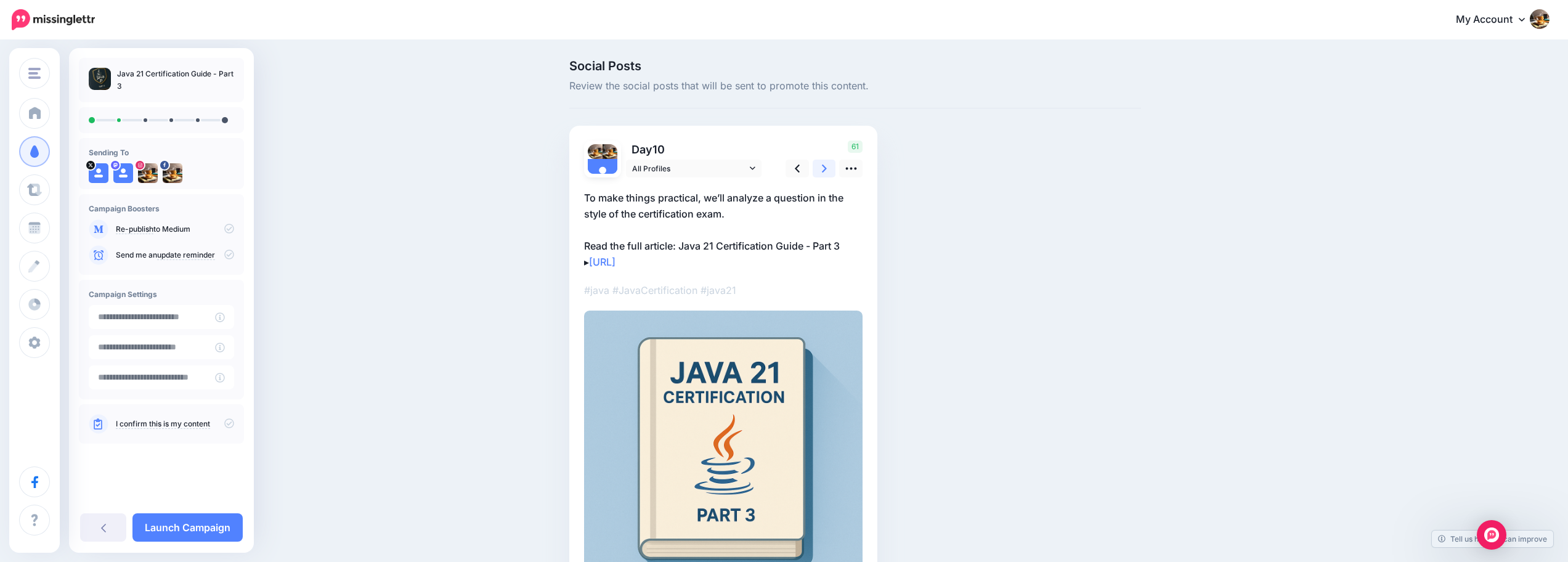
click at [835, 175] on link at bounding box center [824, 168] width 23 height 18
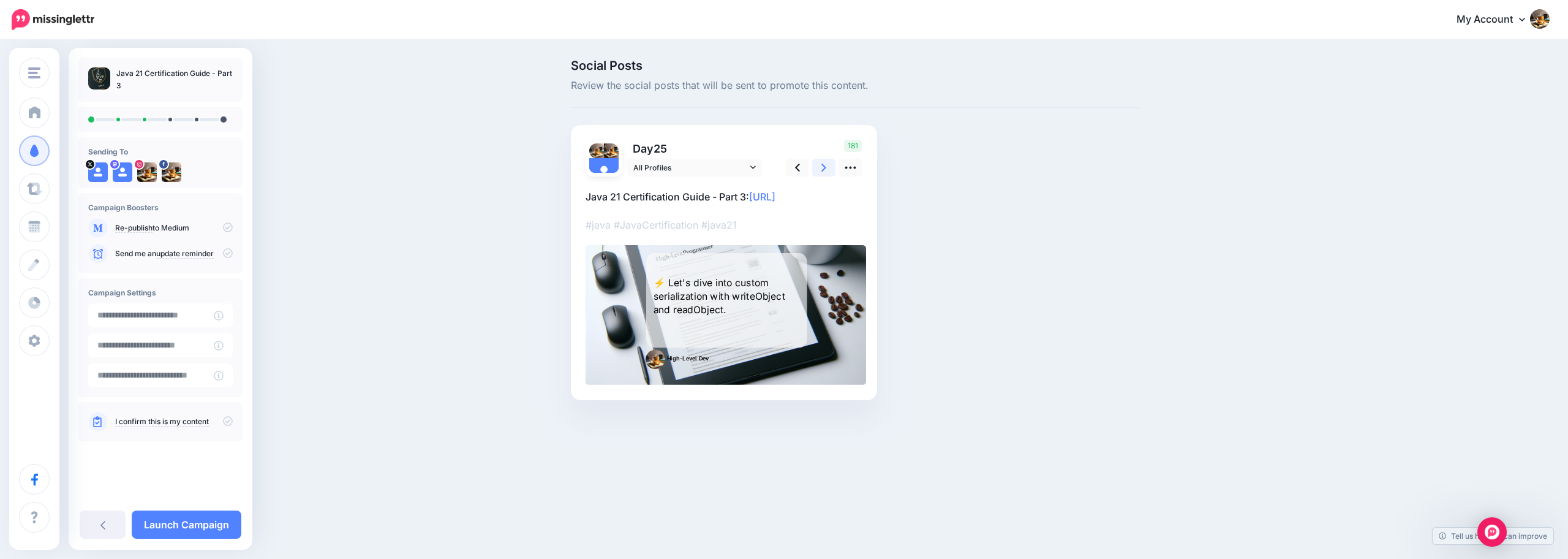
click at [824, 169] on icon at bounding box center [823, 168] width 5 height 8
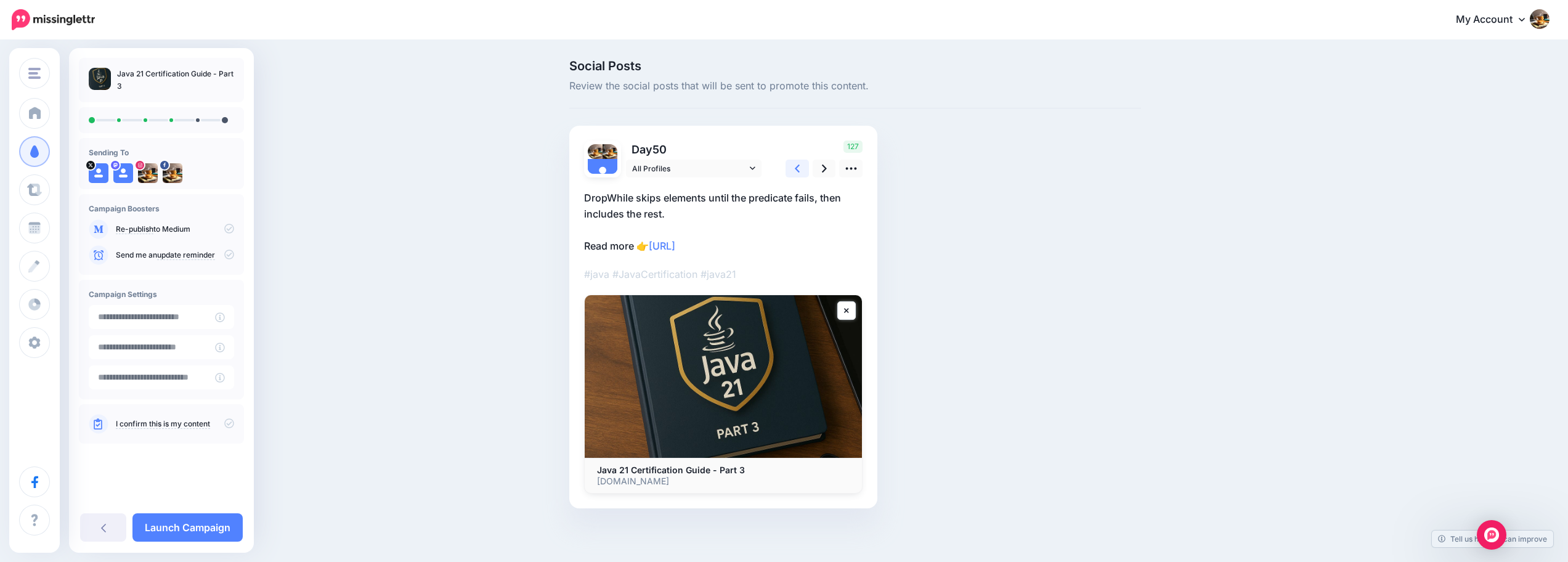
click at [798, 164] on link at bounding box center [797, 168] width 23 height 18
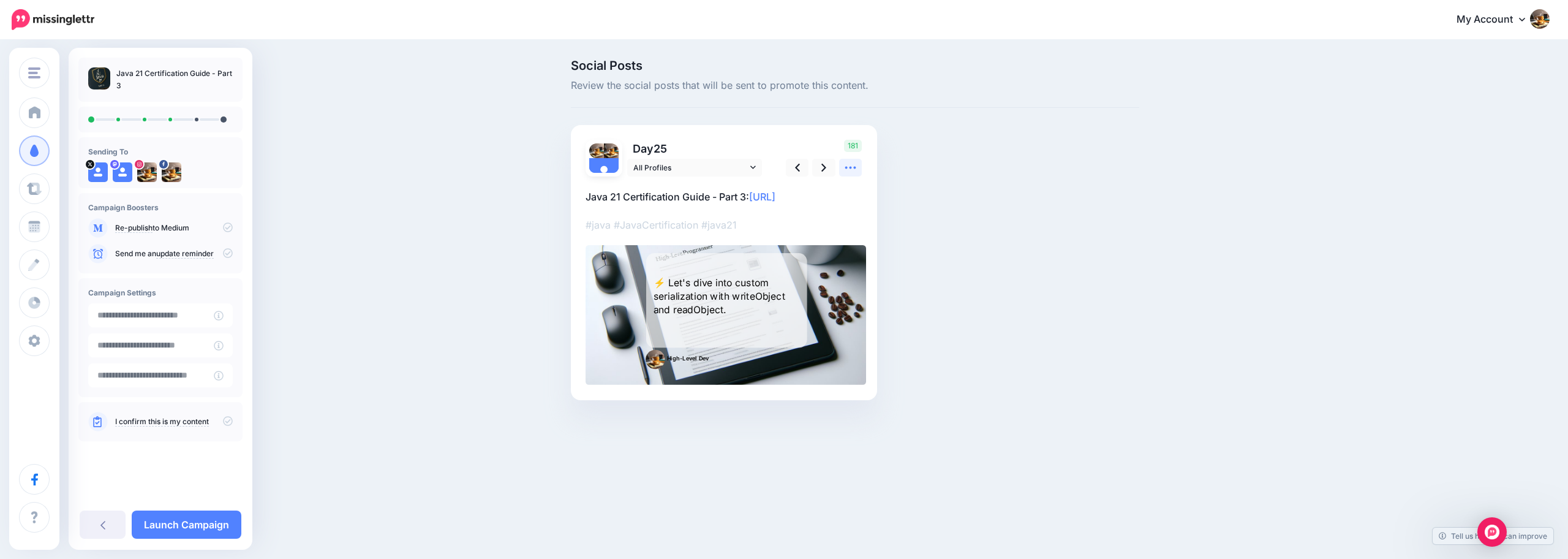
click at [848, 164] on icon at bounding box center [850, 167] width 13 height 13
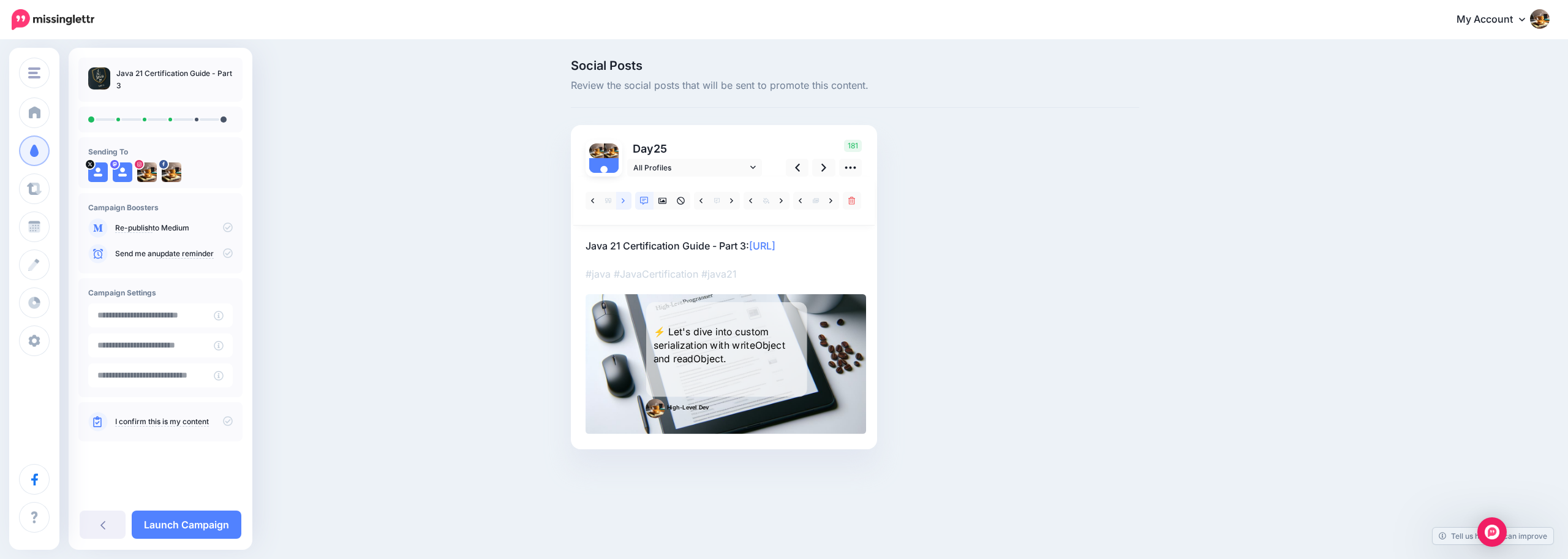
click at [621, 198] on icon at bounding box center [623, 200] width 3 height 9
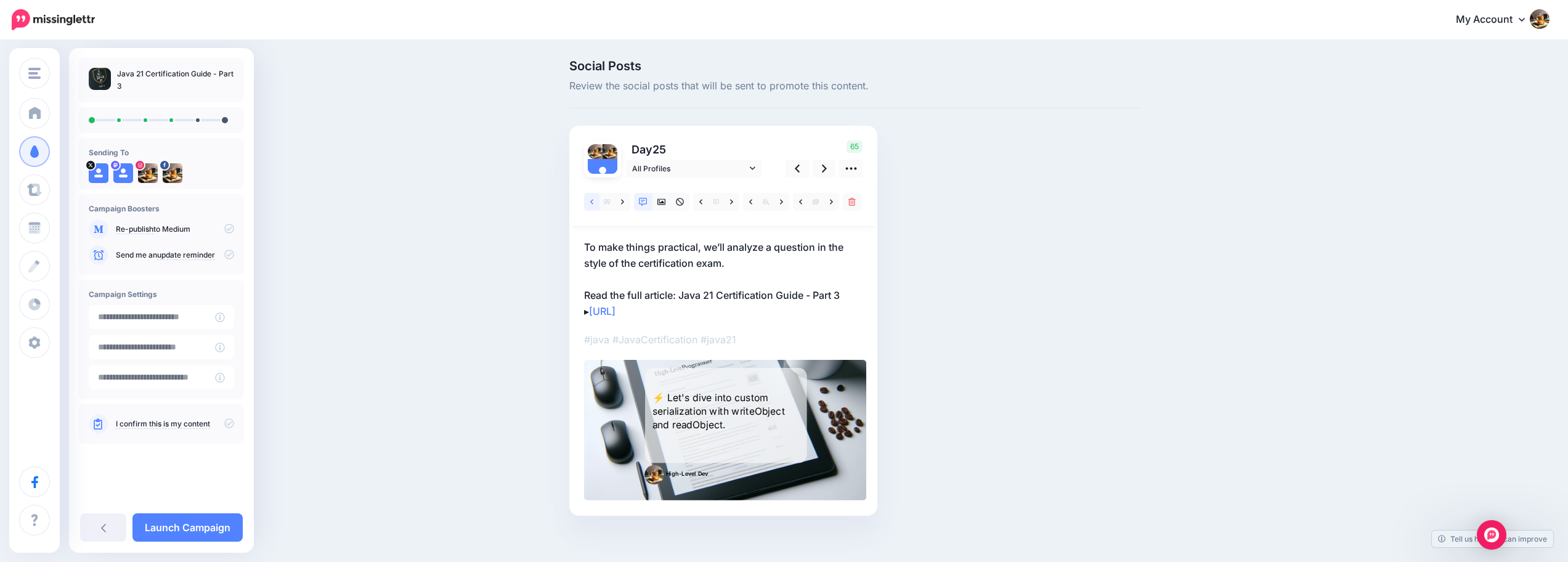
click at [593, 201] on icon at bounding box center [592, 201] width 3 height 9
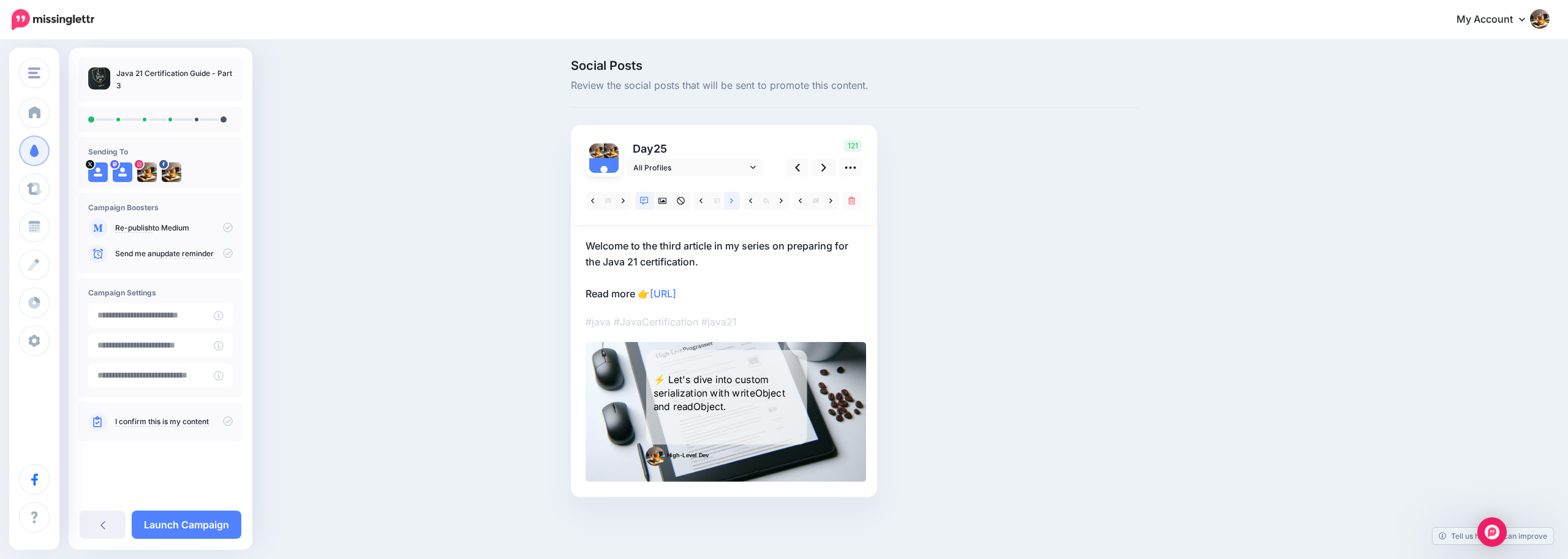
click at [736, 201] on link at bounding box center [732, 200] width 15 height 18
click at [827, 167] on link at bounding box center [824, 167] width 23 height 18
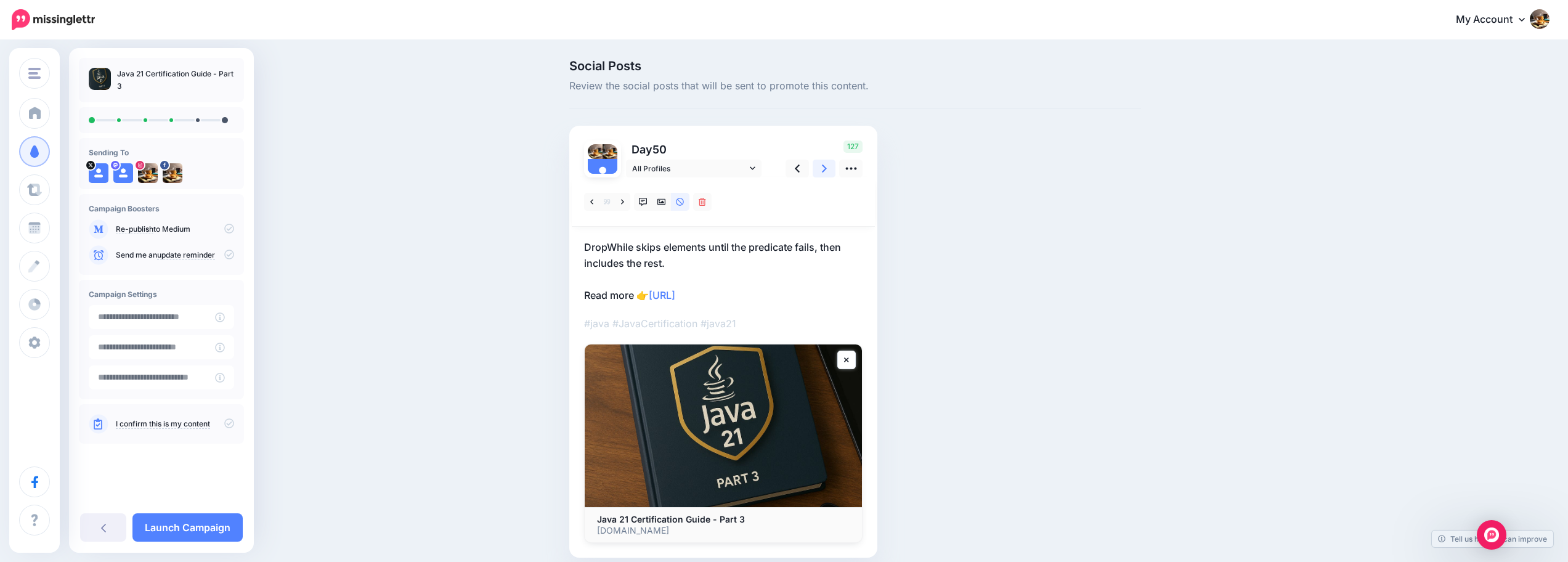
click at [834, 170] on link at bounding box center [824, 168] width 23 height 18
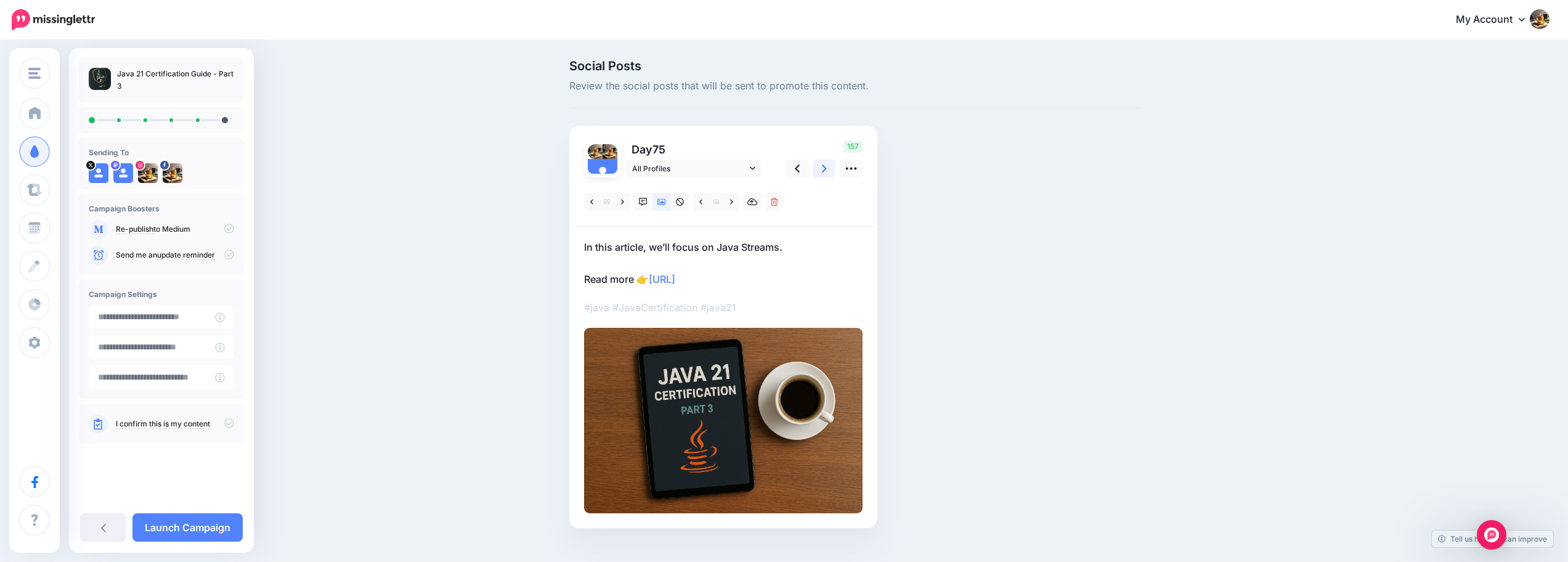
click at [826, 174] on icon at bounding box center [824, 168] width 5 height 13
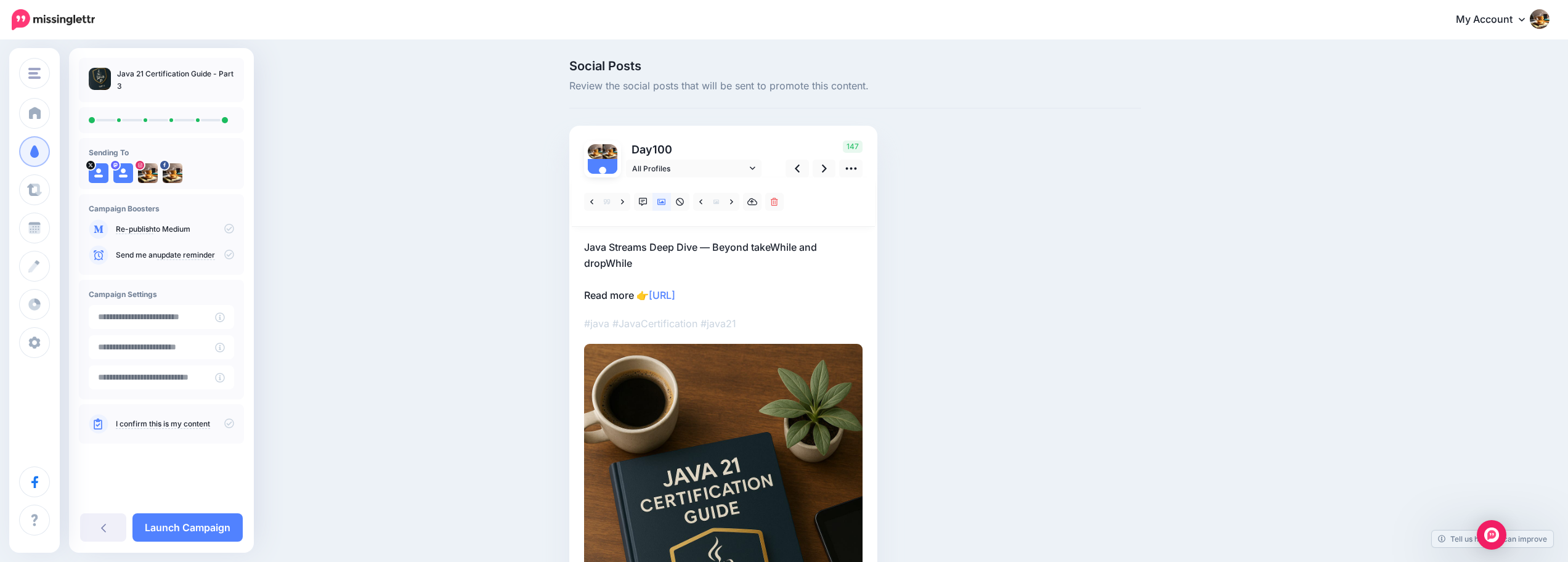
click at [969, 254] on div "Social Posts Review the social posts that will be sent to promote this content.…" at bounding box center [855, 436] width 590 height 753
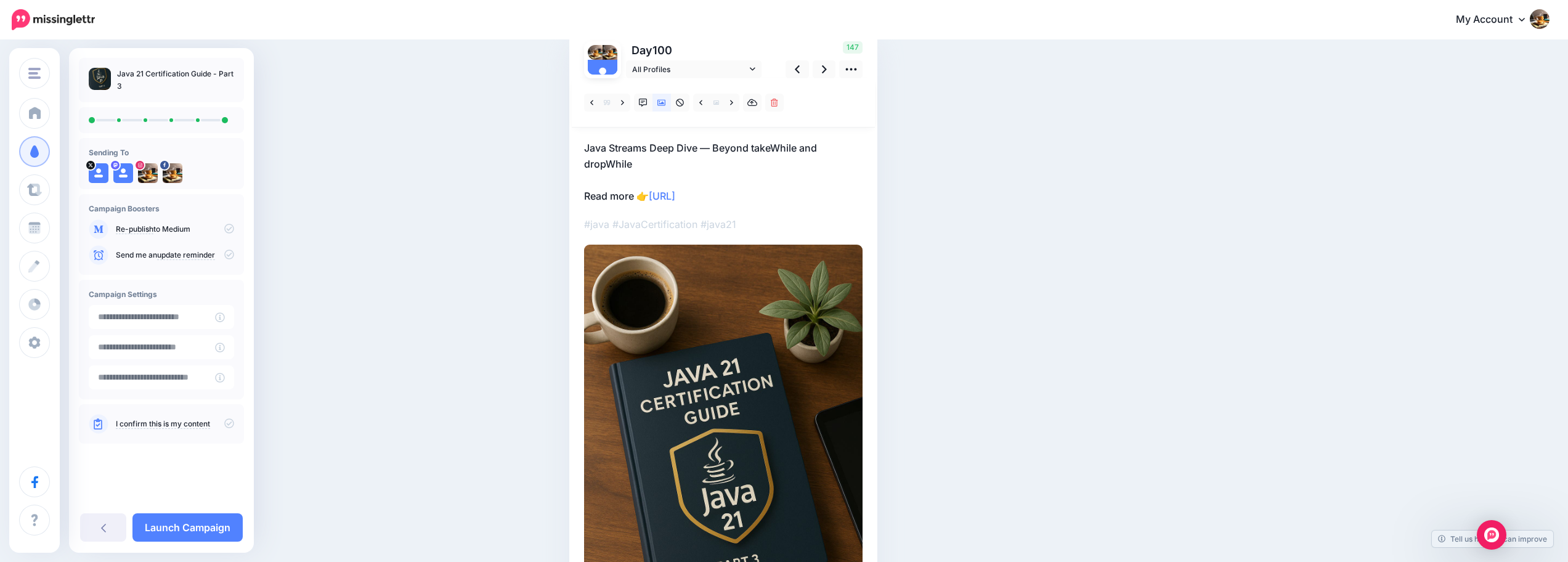
scroll to position [21, 0]
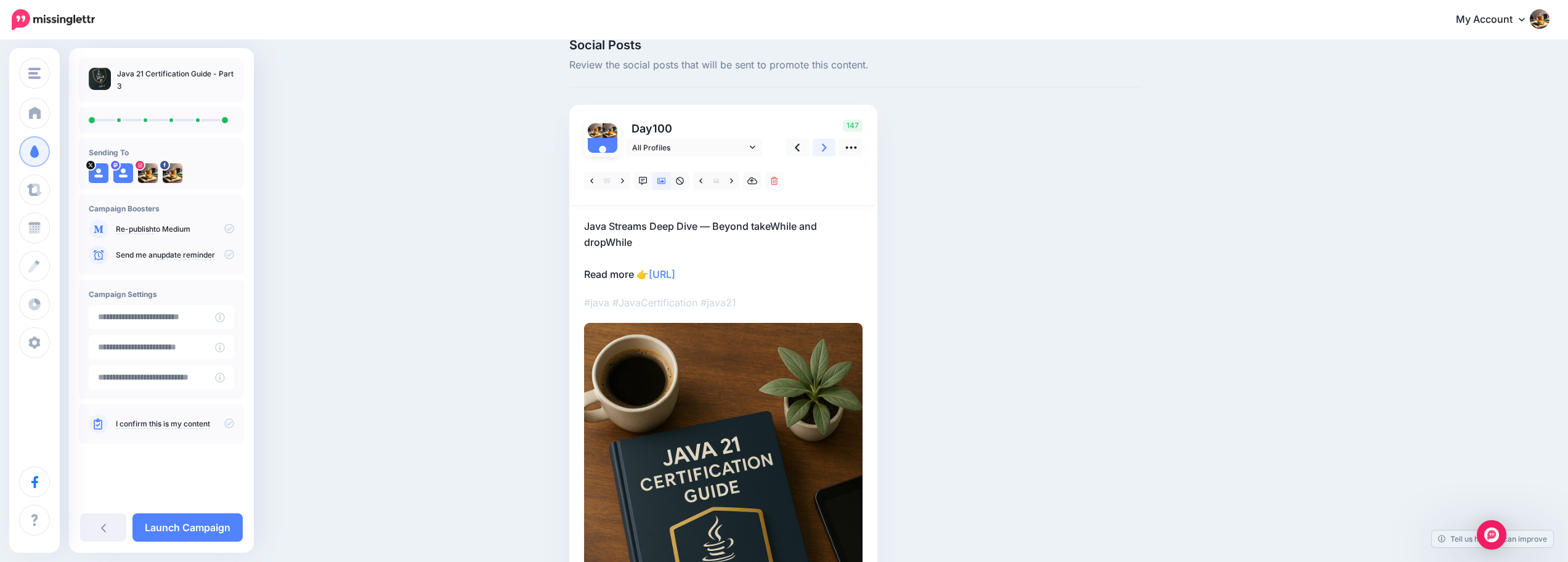
click at [825, 151] on link at bounding box center [824, 147] width 23 height 18
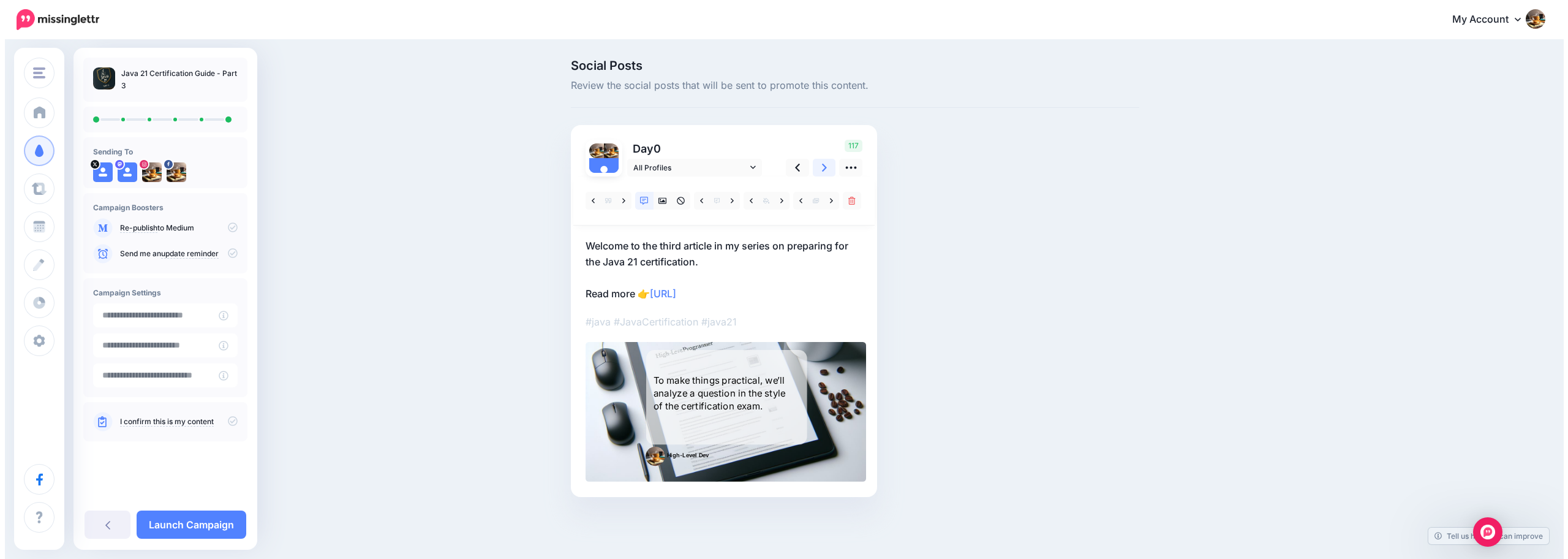
scroll to position [0, 0]
click at [228, 422] on icon at bounding box center [228, 421] width 10 height 10
click at [224, 225] on icon at bounding box center [228, 227] width 10 height 10
click at [228, 227] on icon at bounding box center [228, 227] width 10 height 10
click at [230, 230] on icon at bounding box center [228, 227] width 10 height 10
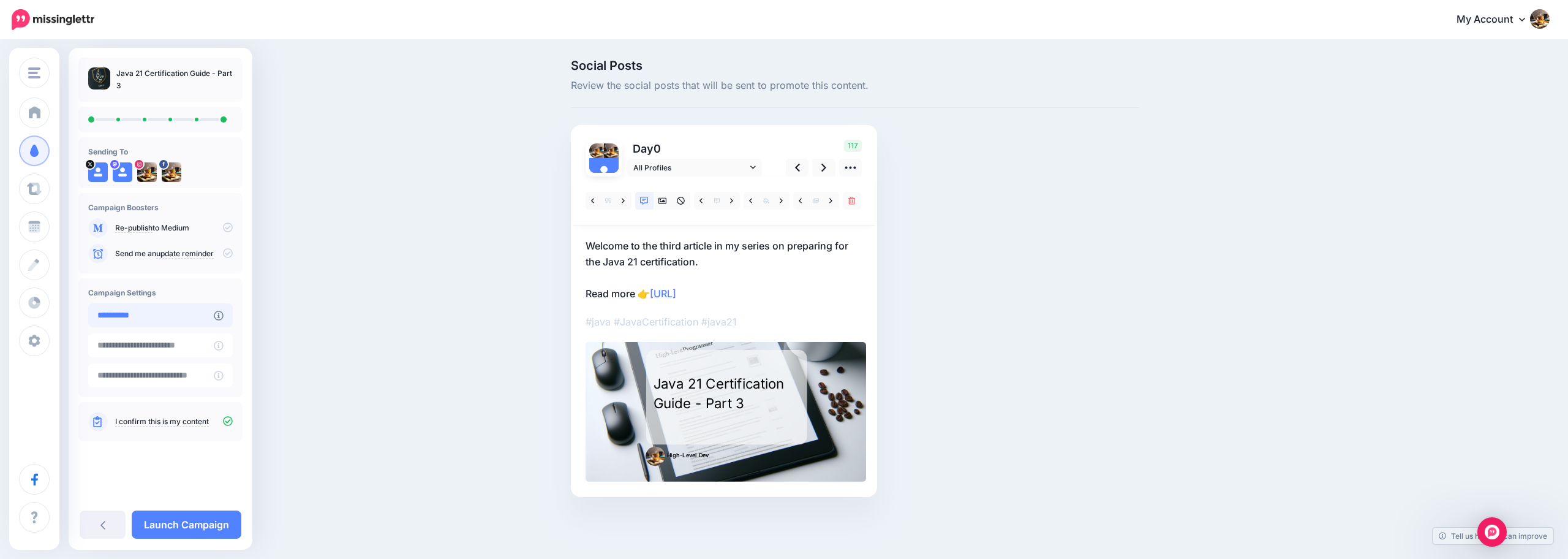
click at [181, 317] on input "**********" at bounding box center [151, 315] width 126 height 24
click at [142, 204] on td "8" at bounding box center [143, 200] width 22 height 22
type input "**********"
click at [203, 515] on link "Launch Campaign" at bounding box center [186, 524] width 110 height 28
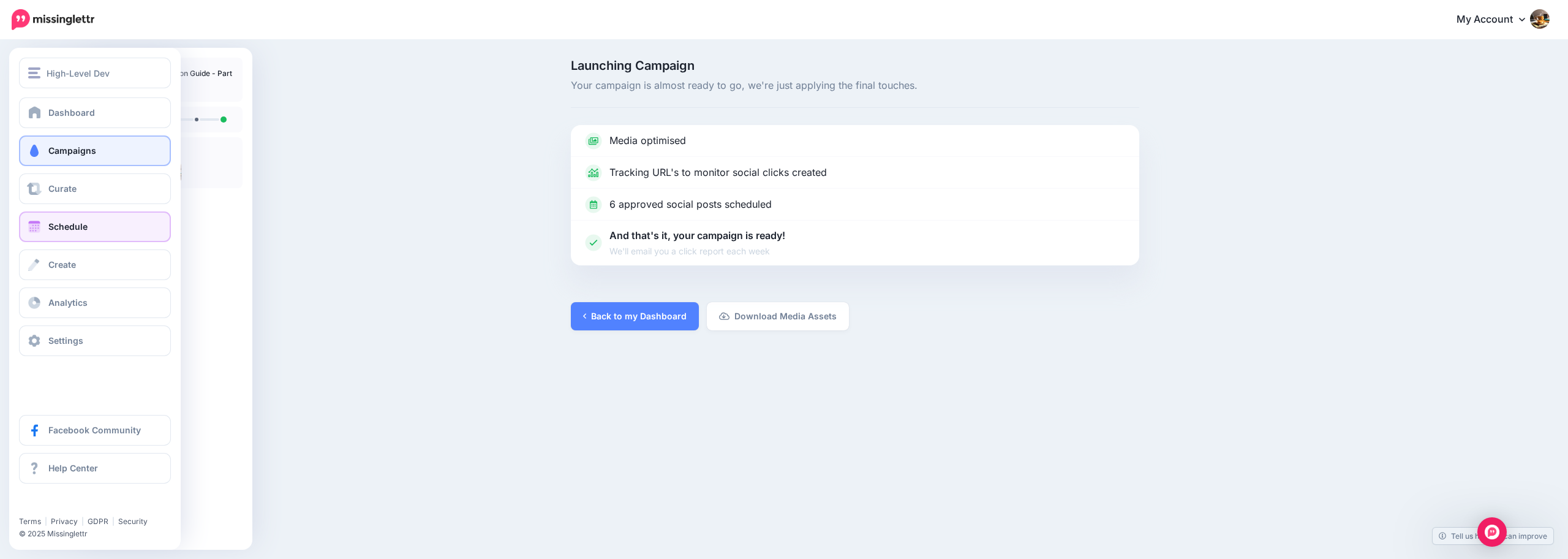
click at [63, 228] on span "Schedule" at bounding box center [68, 226] width 39 height 11
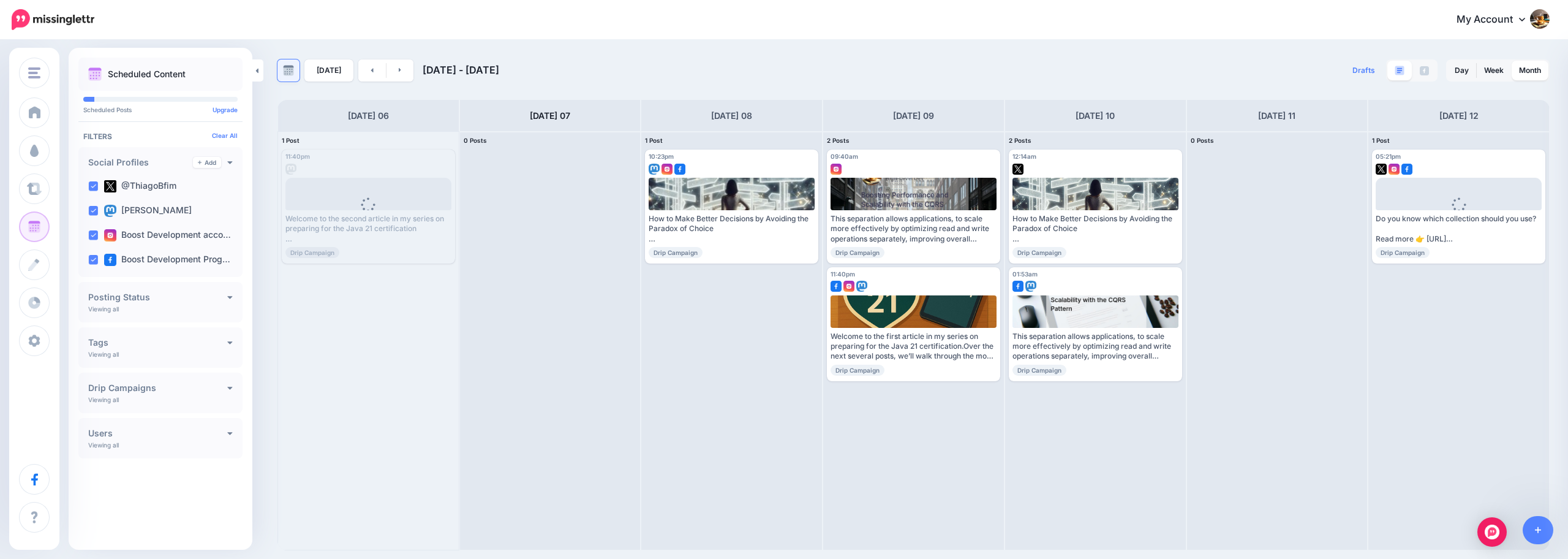
click at [297, 75] on link at bounding box center [288, 70] width 22 height 22
click at [1503, 73] on link "Week" at bounding box center [1493, 70] width 35 height 19
click at [1522, 74] on link "Month" at bounding box center [1529, 70] width 37 height 19
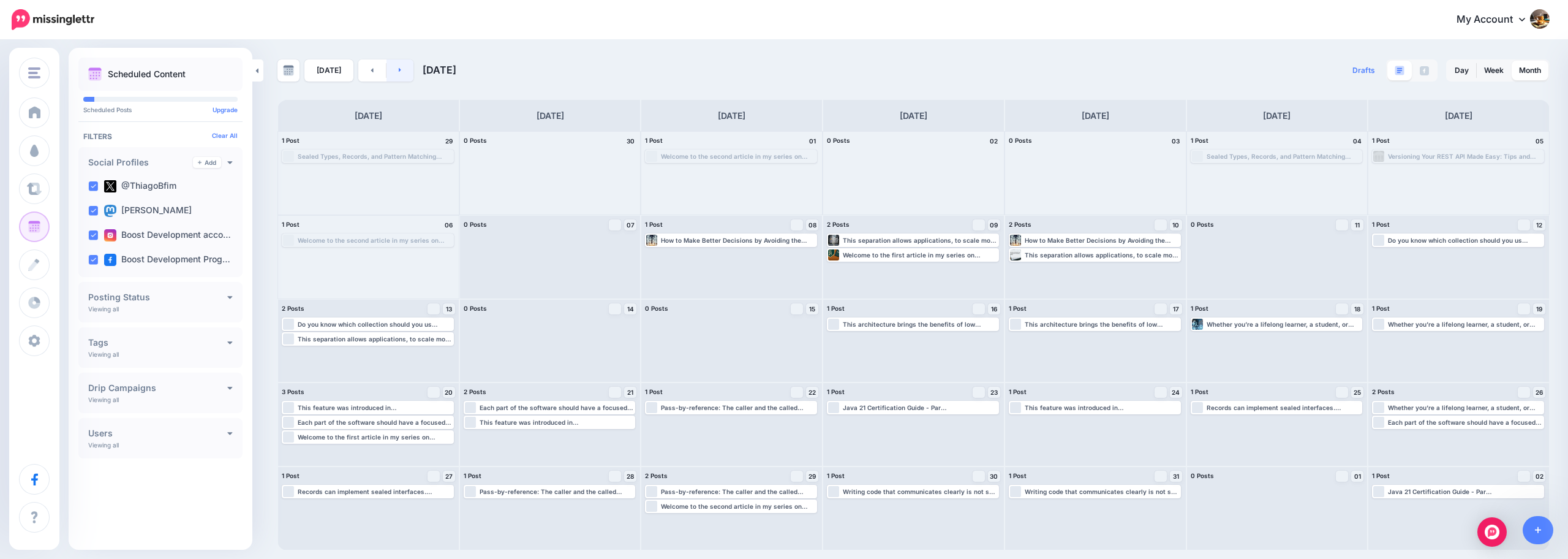
click at [406, 69] on link at bounding box center [400, 70] width 27 height 22
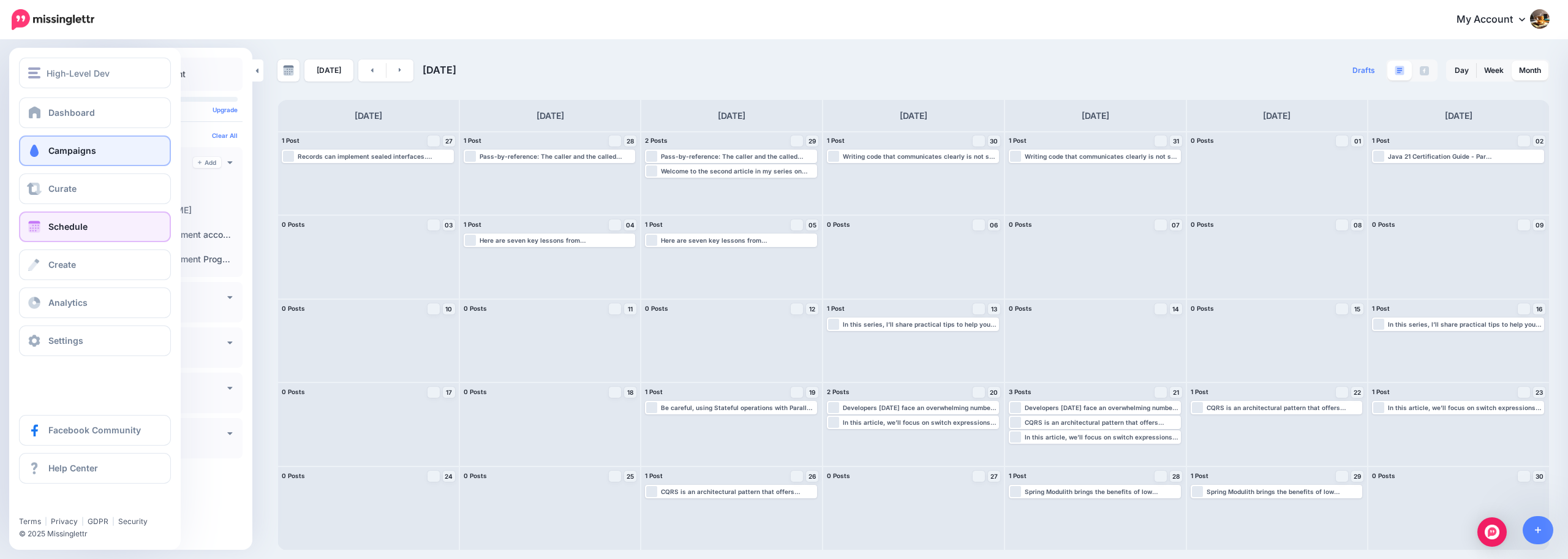
click at [121, 150] on link "Campaigns" at bounding box center [95, 150] width 152 height 31
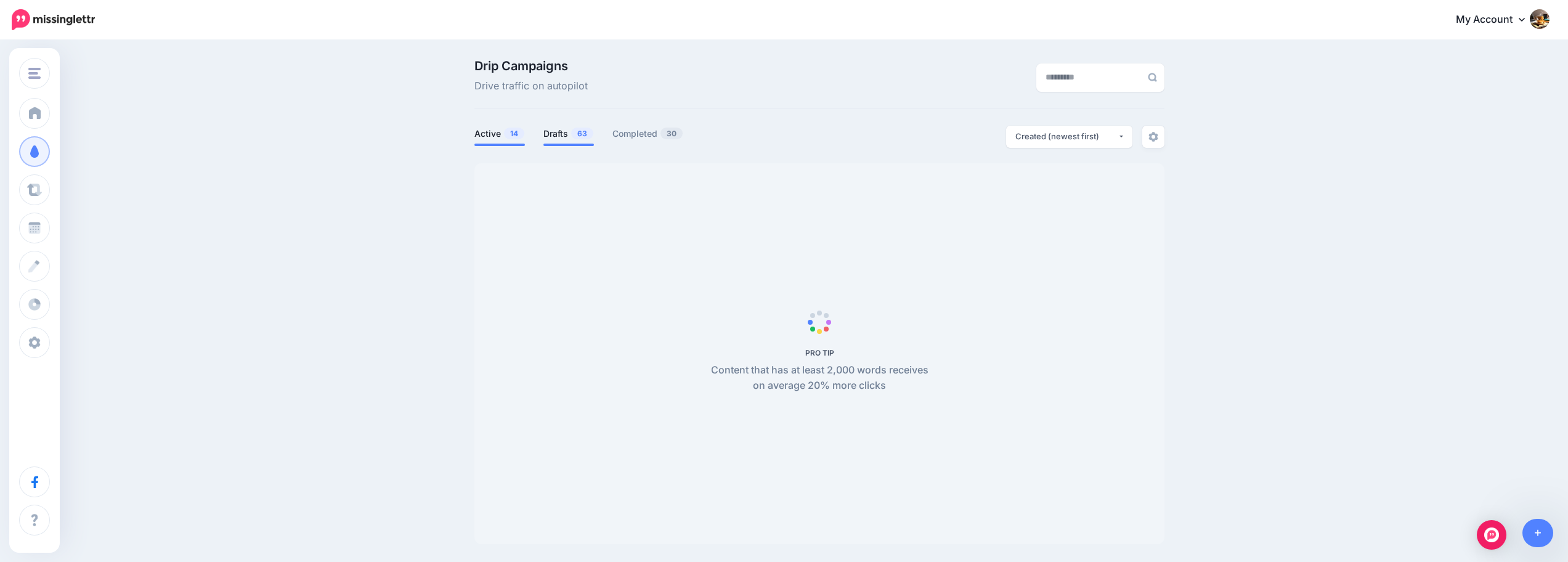
click at [574, 136] on link "Drafts 63" at bounding box center [568, 134] width 50 height 15
